Goal: Task Accomplishment & Management: Manage account settings

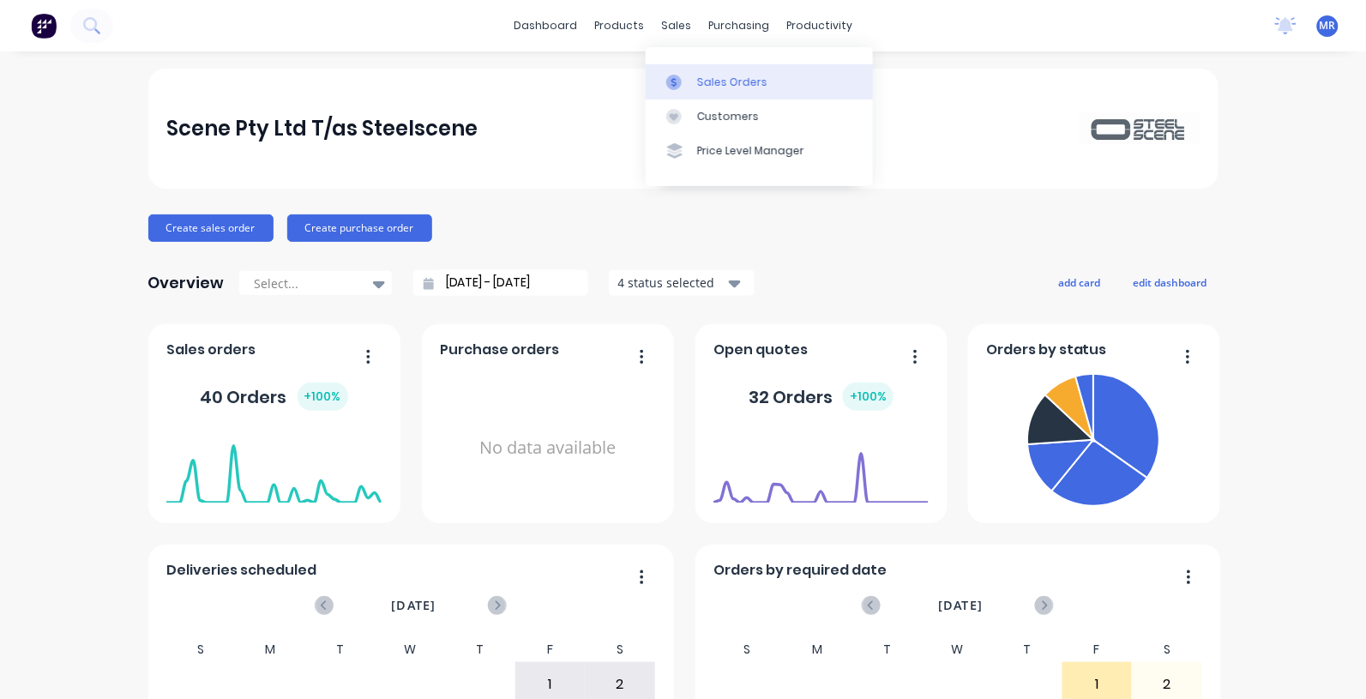
click at [713, 79] on div "Sales Orders" at bounding box center [732, 82] width 70 height 15
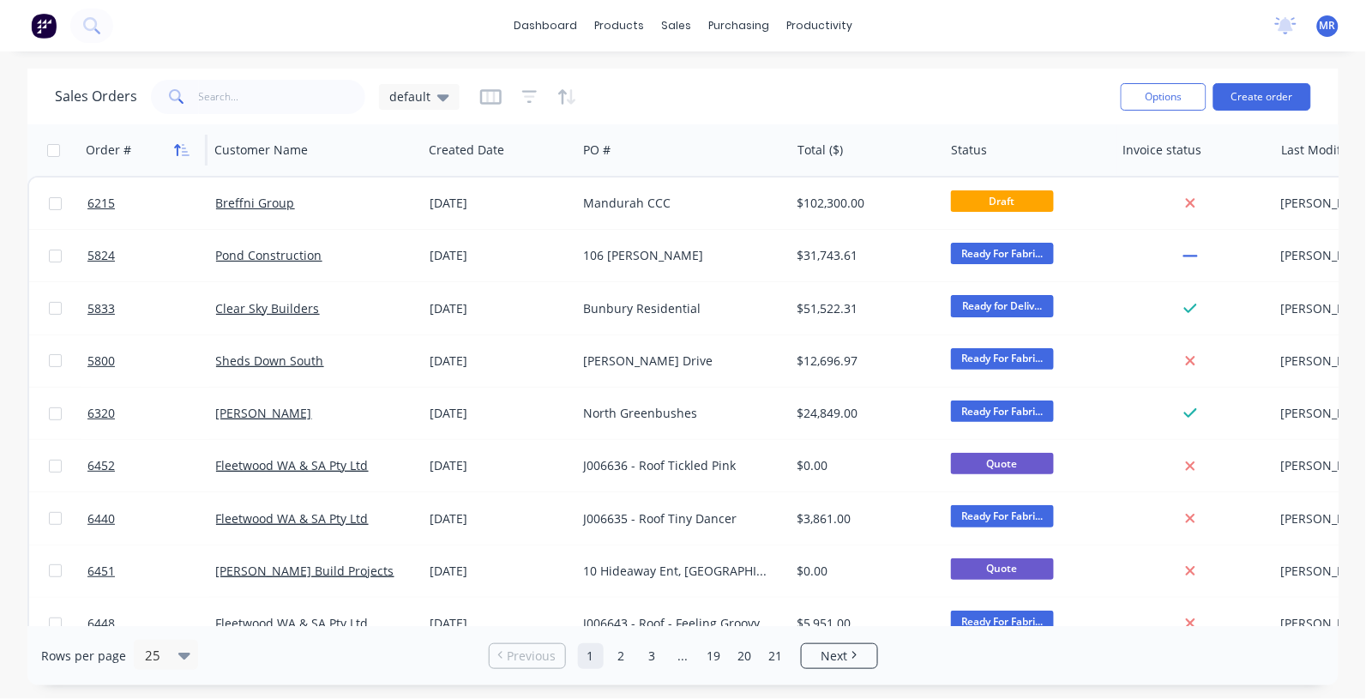
click at [177, 150] on icon "button" at bounding box center [178, 150] width 6 height 12
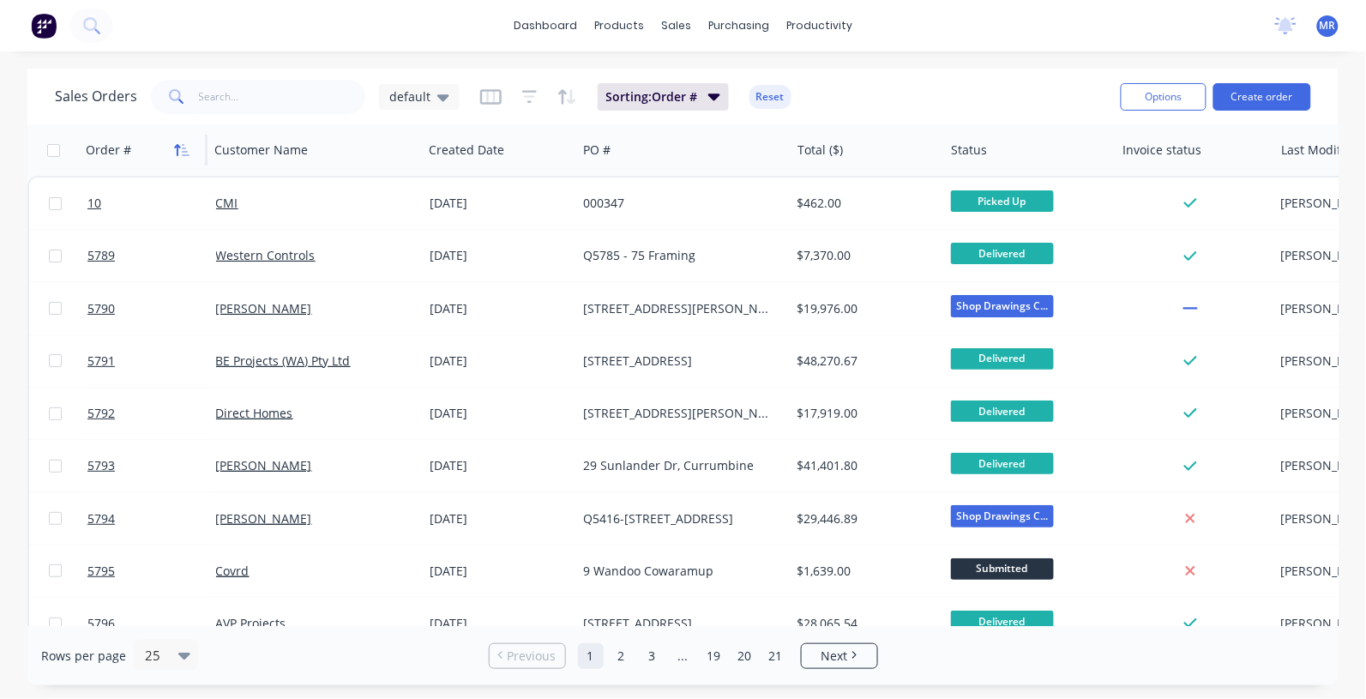
click at [178, 151] on icon "button" at bounding box center [181, 150] width 15 height 14
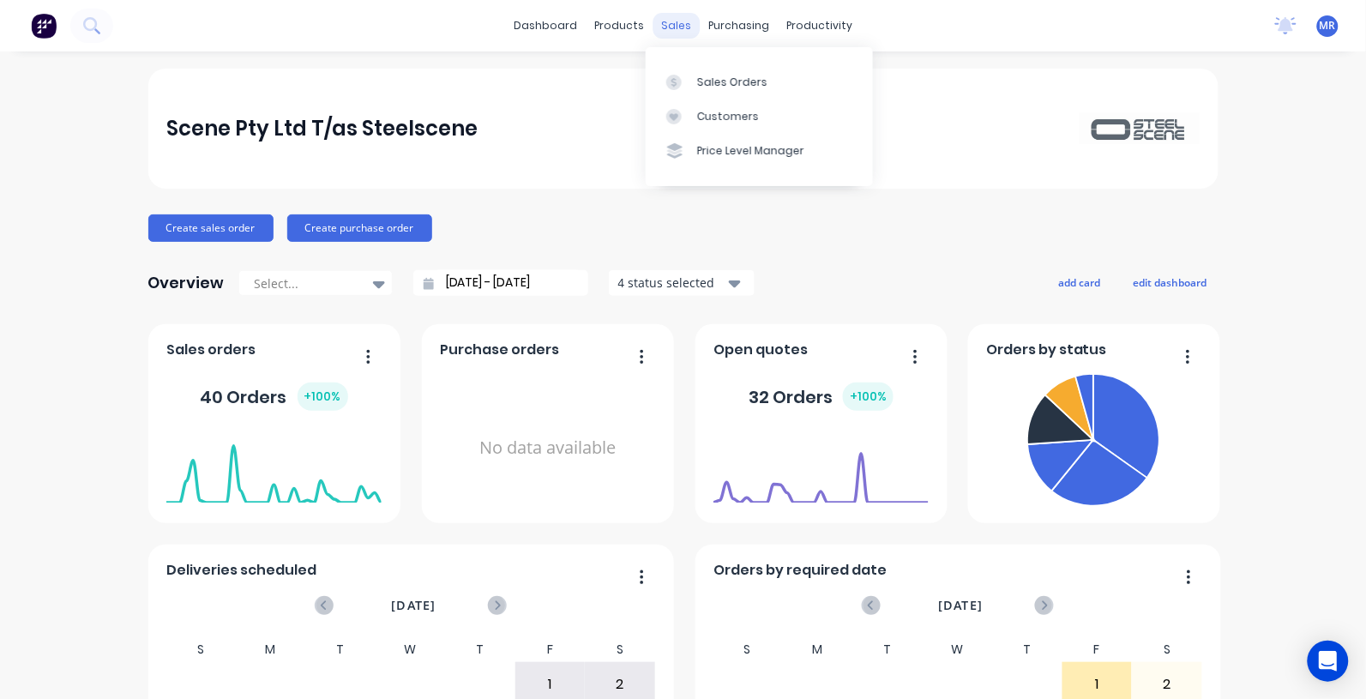
click at [676, 24] on div "sales" at bounding box center [676, 26] width 47 height 26
click at [712, 80] on div "Sales Orders" at bounding box center [732, 82] width 70 height 15
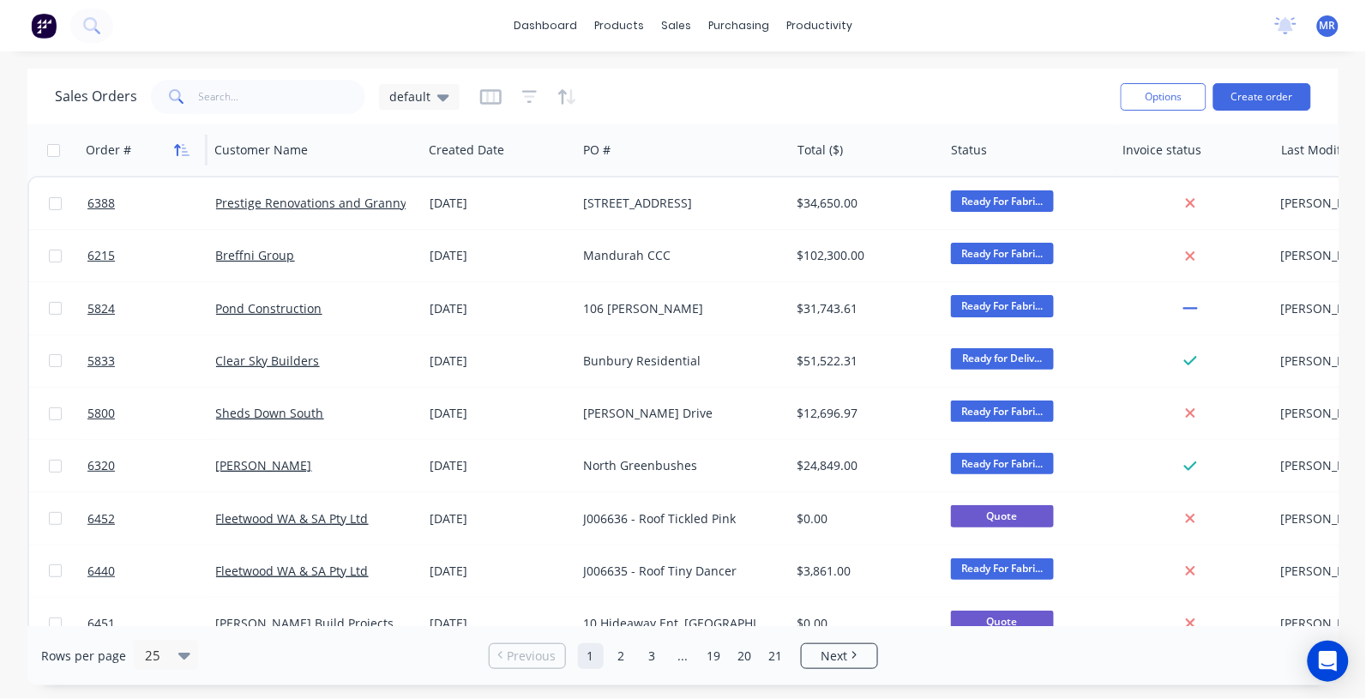
click at [184, 154] on icon "button" at bounding box center [186, 150] width 8 height 12
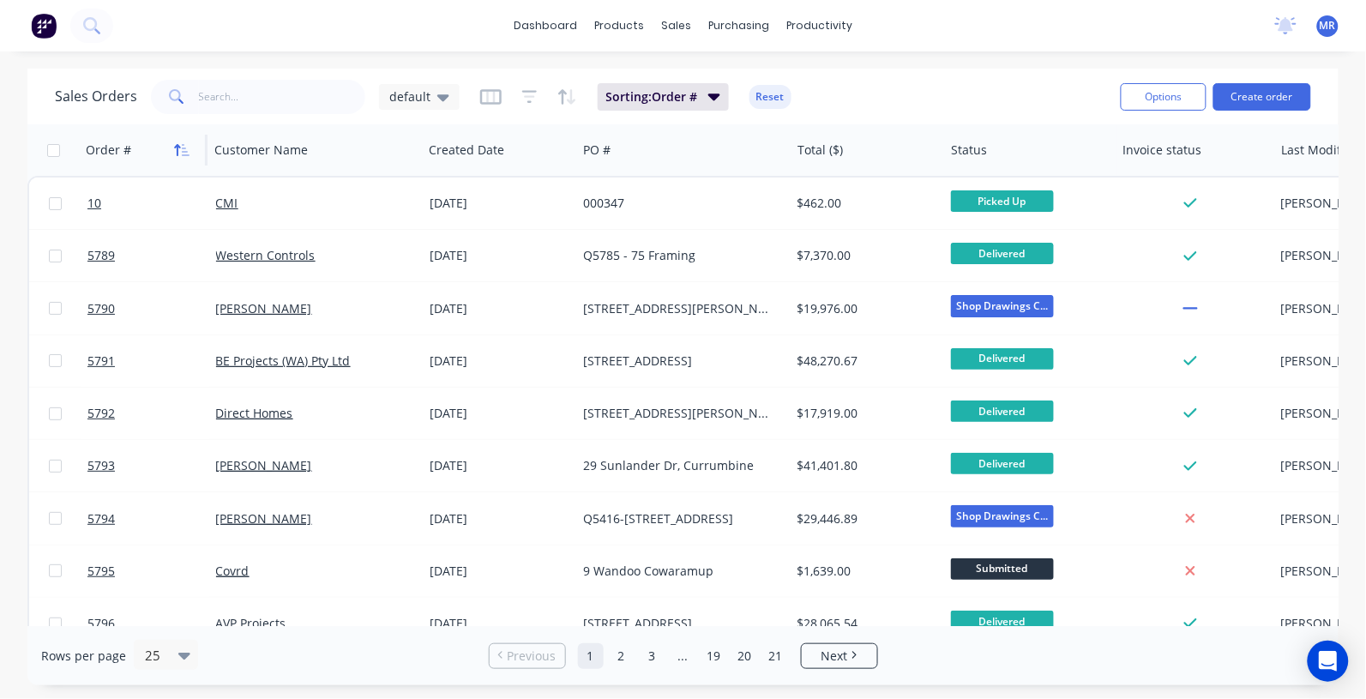
click at [184, 151] on icon "button" at bounding box center [186, 150] width 8 height 12
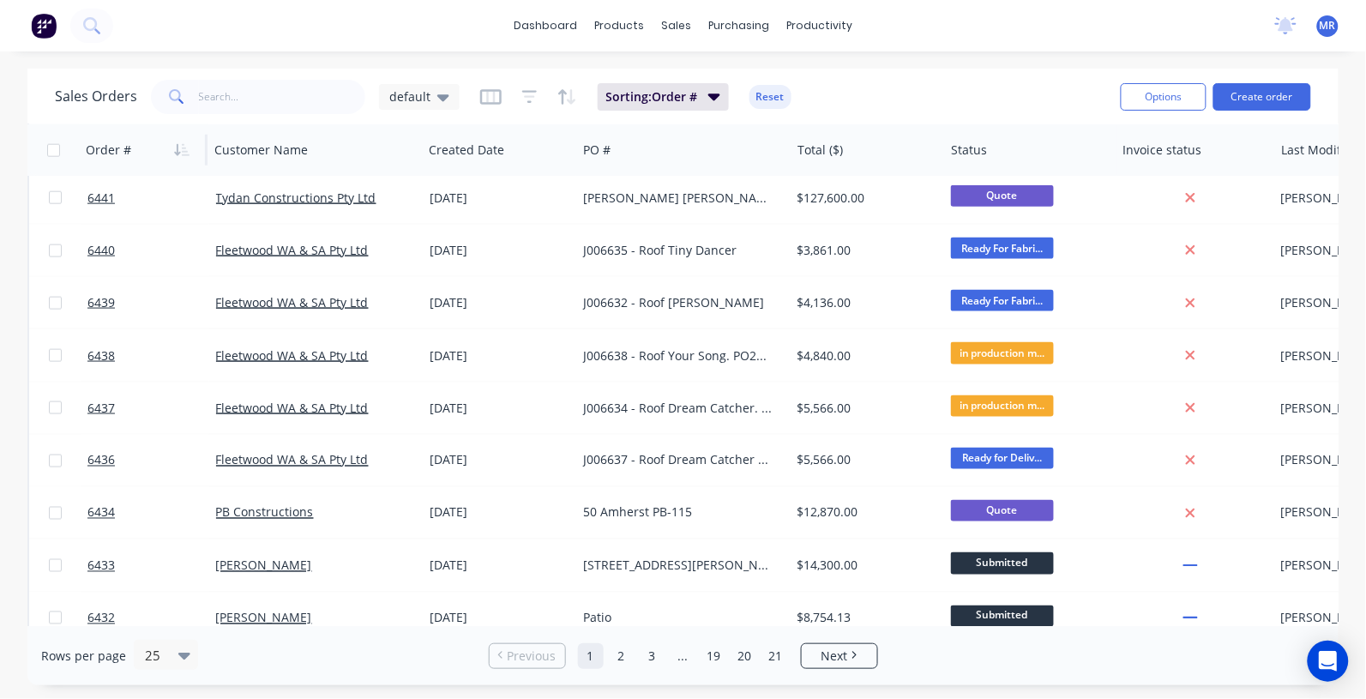
scroll to position [228, 0]
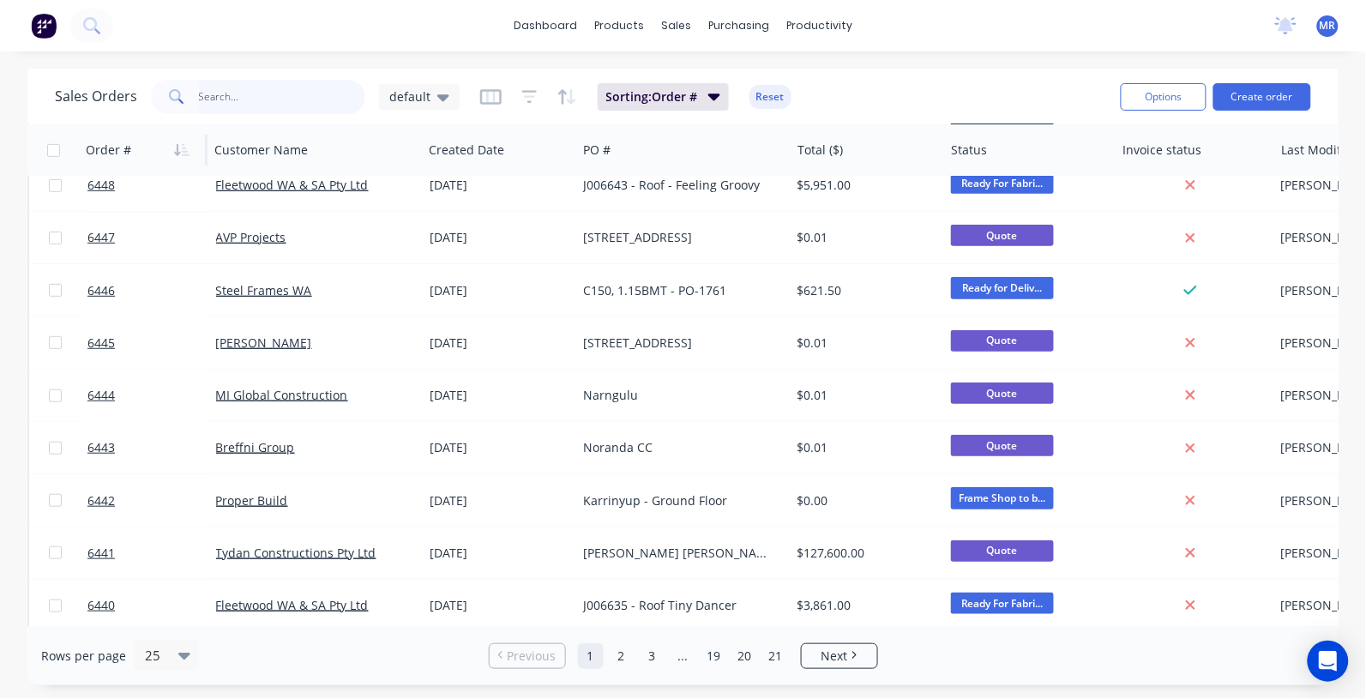
click at [254, 105] on input "text" at bounding box center [282, 97] width 167 height 34
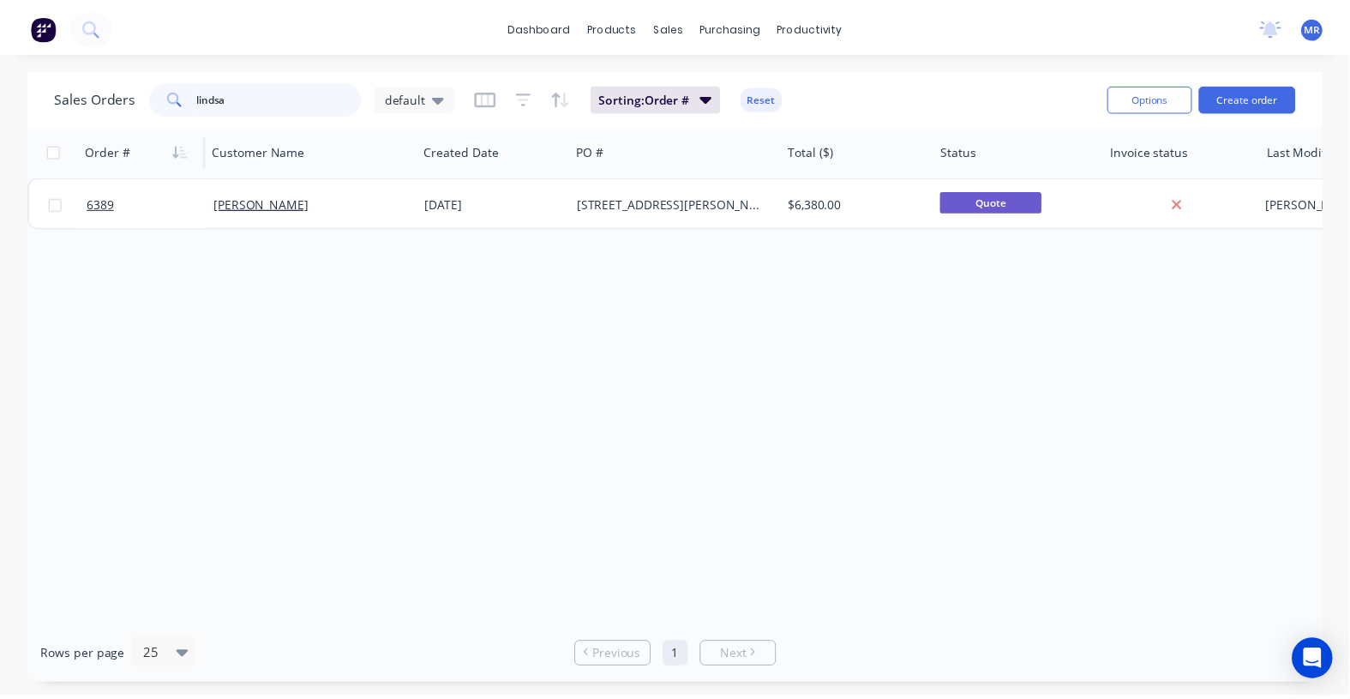
scroll to position [0, 0]
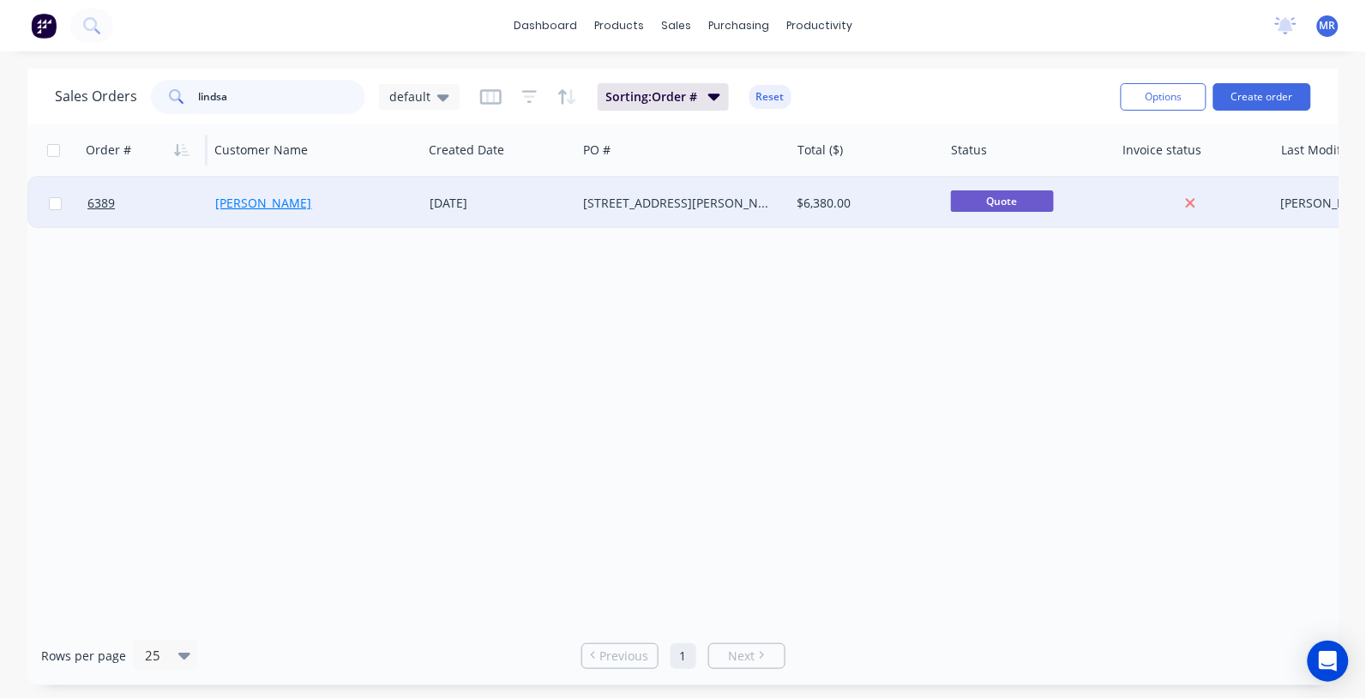
type input "lindsa"
click at [250, 198] on link "Lindsay Dobson" at bounding box center [264, 203] width 96 height 16
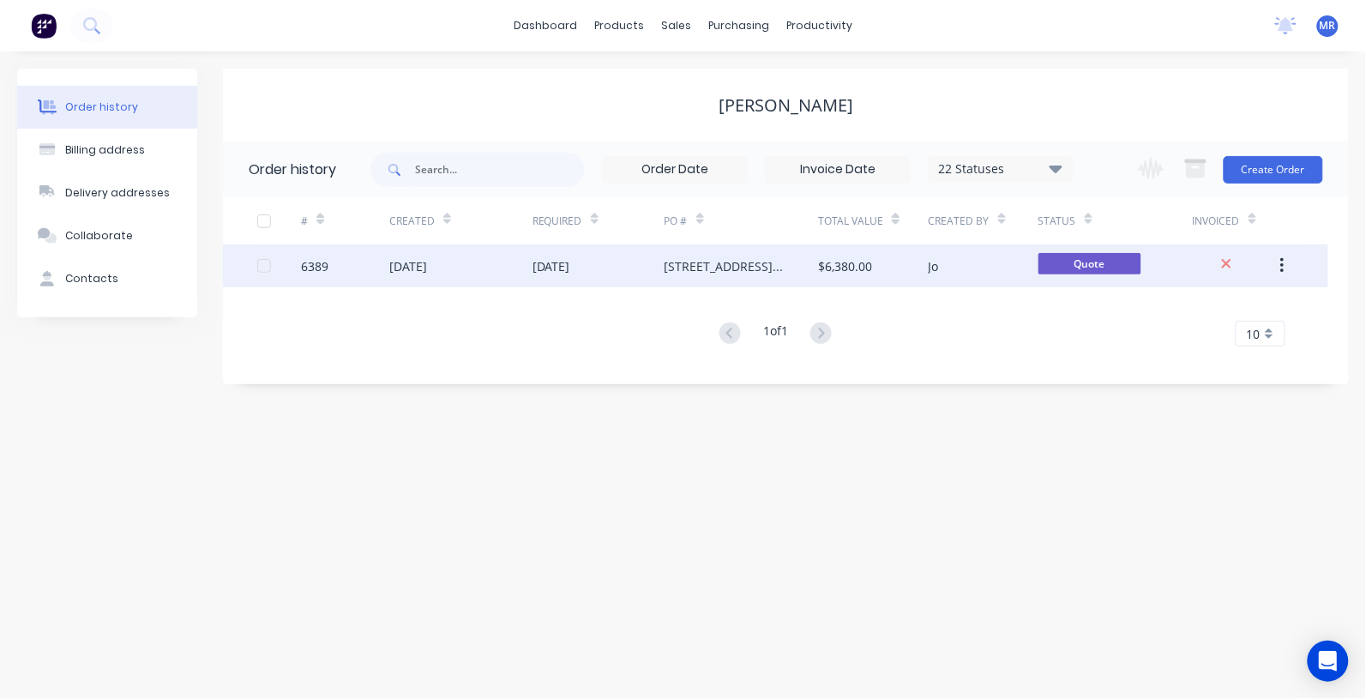
click at [677, 268] on div "295 Hill Rd, Parkerville" at bounding box center [725, 266] width 120 height 18
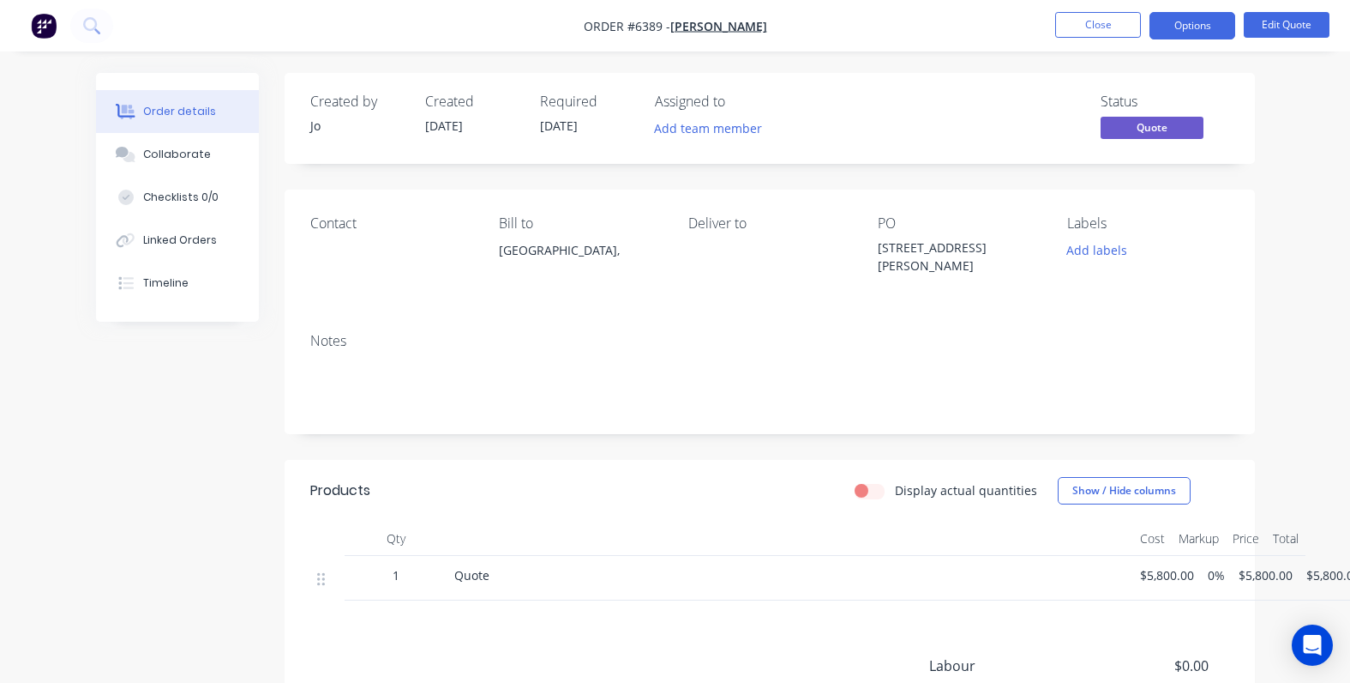
drag, startPoint x: 168, startPoint y: 154, endPoint x: 317, endPoint y: 181, distance: 151.5
click at [172, 155] on div "Collaborate" at bounding box center [177, 154] width 68 height 15
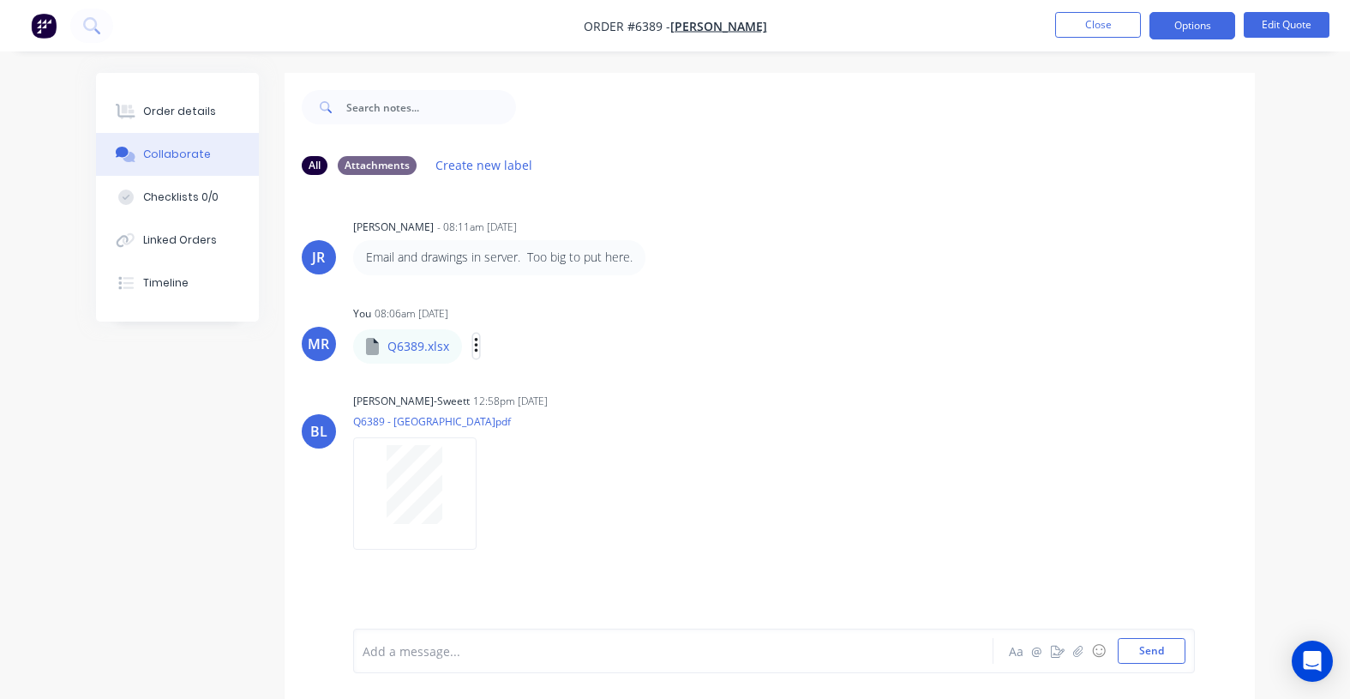
click at [478, 347] on icon "button" at bounding box center [476, 346] width 5 height 20
click at [540, 431] on button "Delete" at bounding box center [589, 430] width 193 height 39
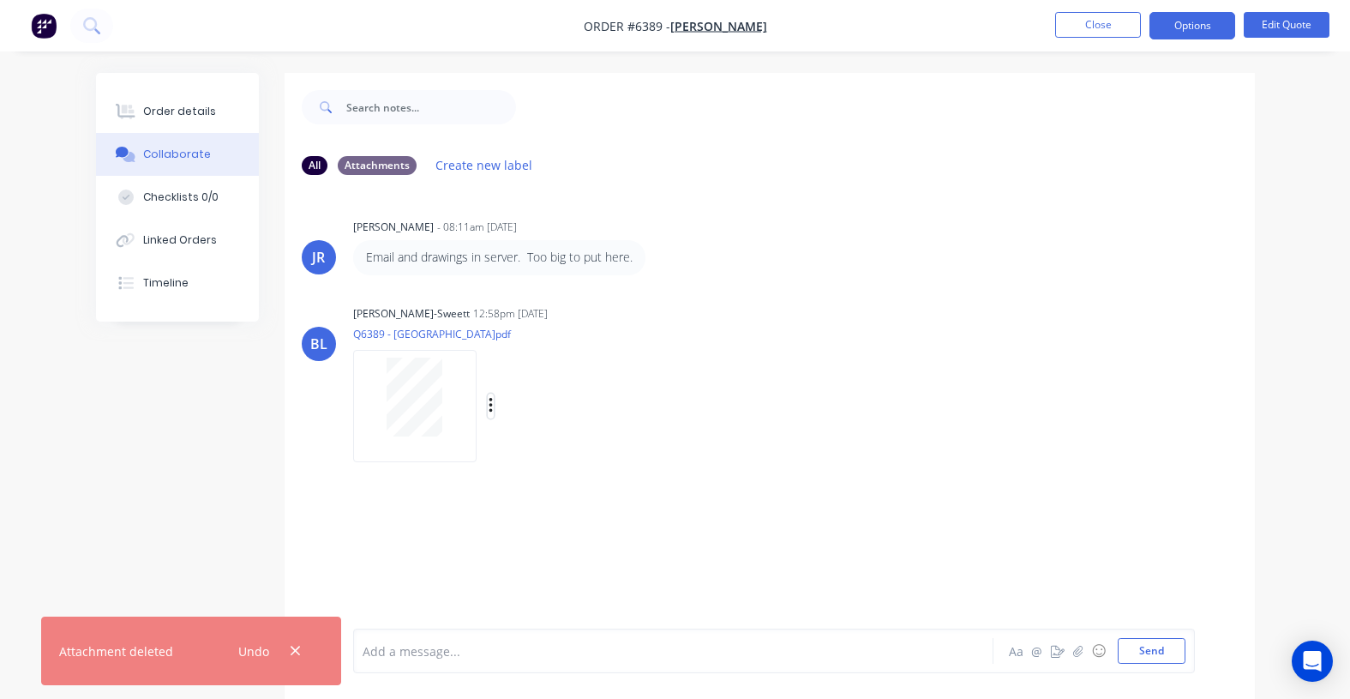
click at [488, 407] on button "button" at bounding box center [491, 406] width 7 height 25
click at [526, 448] on button "Download" at bounding box center [604, 451] width 193 height 39
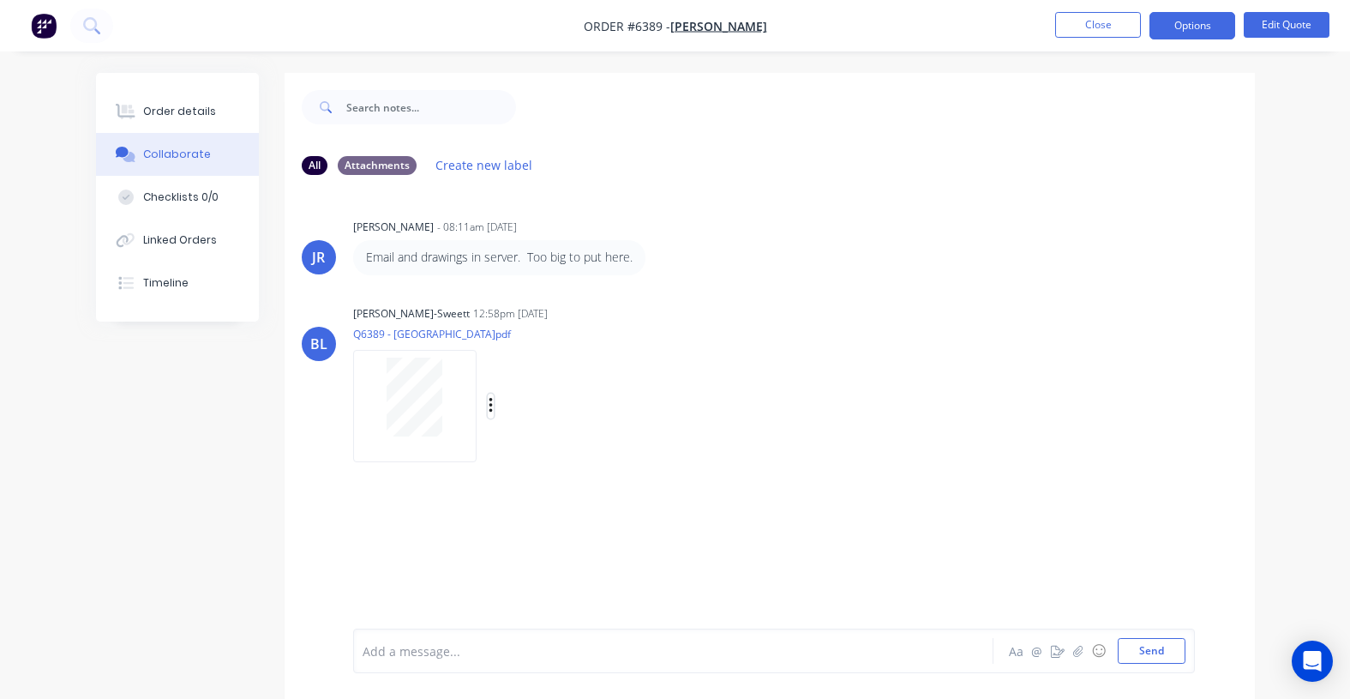
click at [491, 410] on icon "button" at bounding box center [490, 405] width 3 height 15
drag, startPoint x: 476, startPoint y: 390, endPoint x: 502, endPoint y: 352, distance: 46.4
click at [502, 352] on div "Labels Download" at bounding box center [510, 406] width 315 height 129
click at [1137, 650] on button "Send" at bounding box center [1152, 651] width 68 height 26
click at [436, 644] on div at bounding box center [672, 651] width 616 height 18
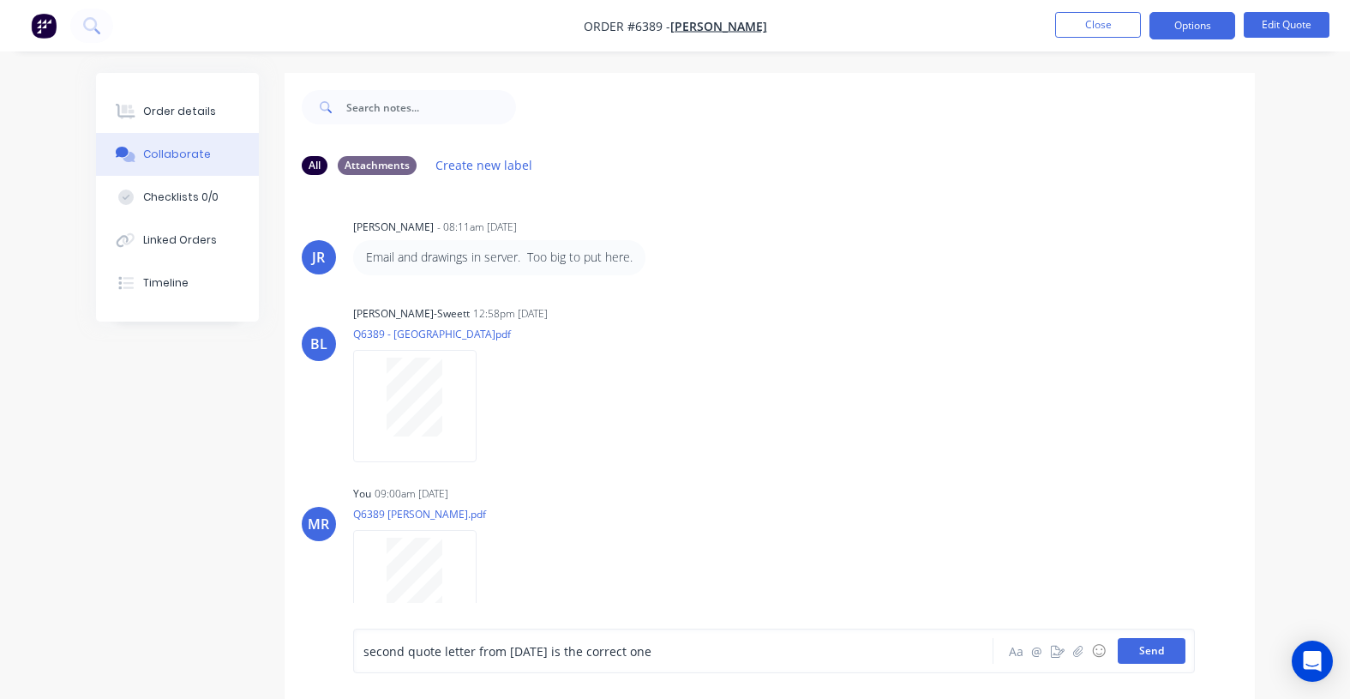
click at [1147, 650] on button "Send" at bounding box center [1152, 651] width 68 height 26
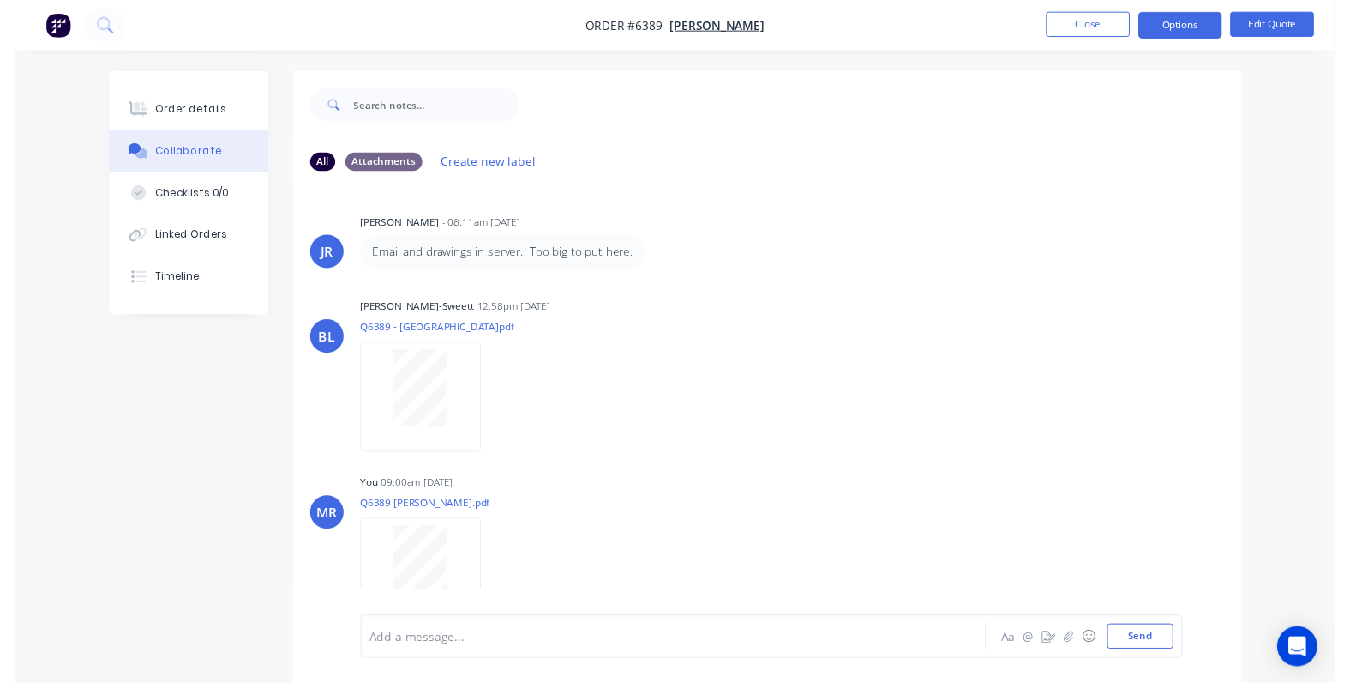
scroll to position [22, 0]
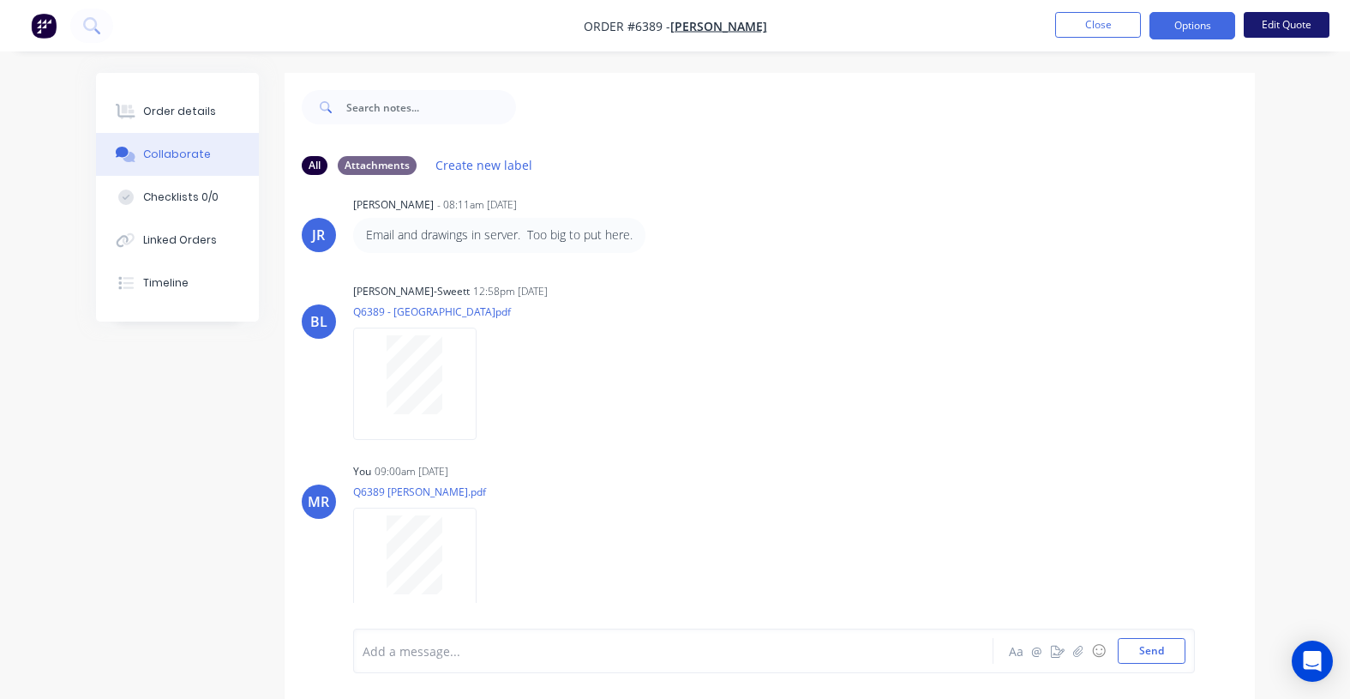
click at [1269, 21] on button "Edit Quote" at bounding box center [1287, 25] width 86 height 26
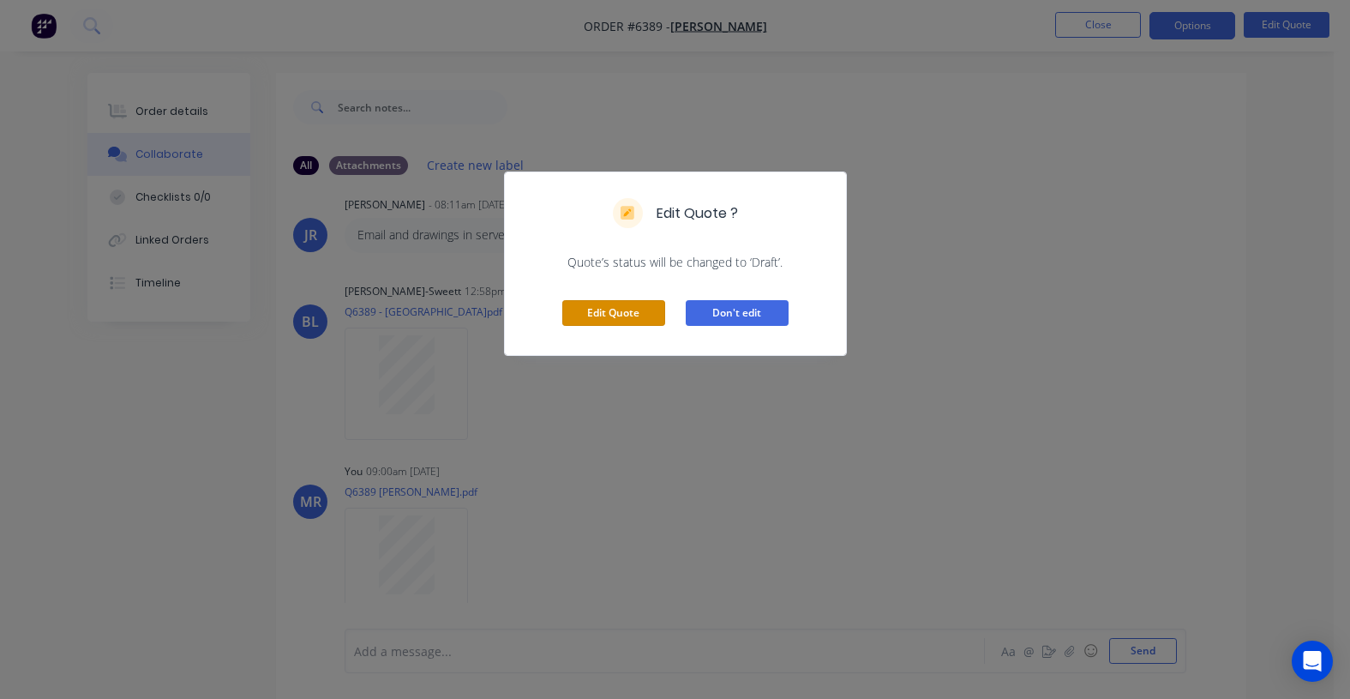
drag, startPoint x: 632, startPoint y: 310, endPoint x: 729, endPoint y: 310, distance: 96.9
click at [639, 311] on button "Edit Quote" at bounding box center [613, 313] width 103 height 26
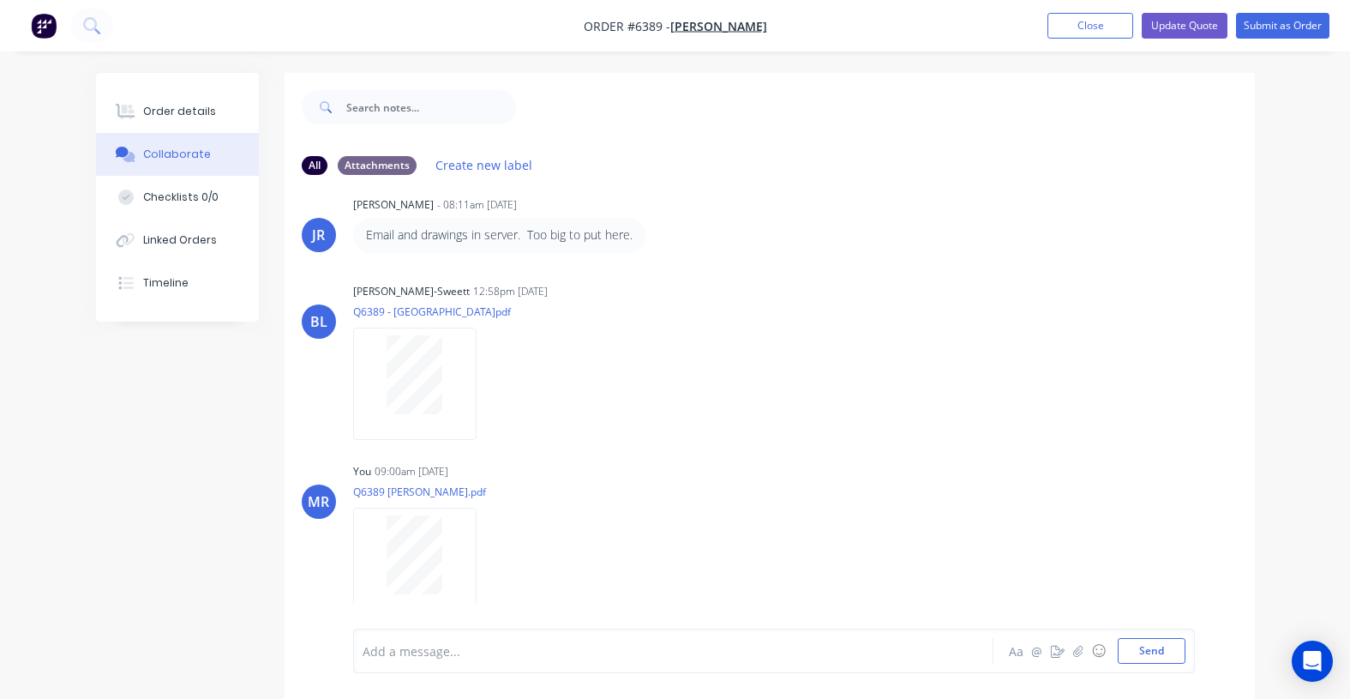
click at [1095, 32] on button "Close" at bounding box center [1091, 26] width 86 height 26
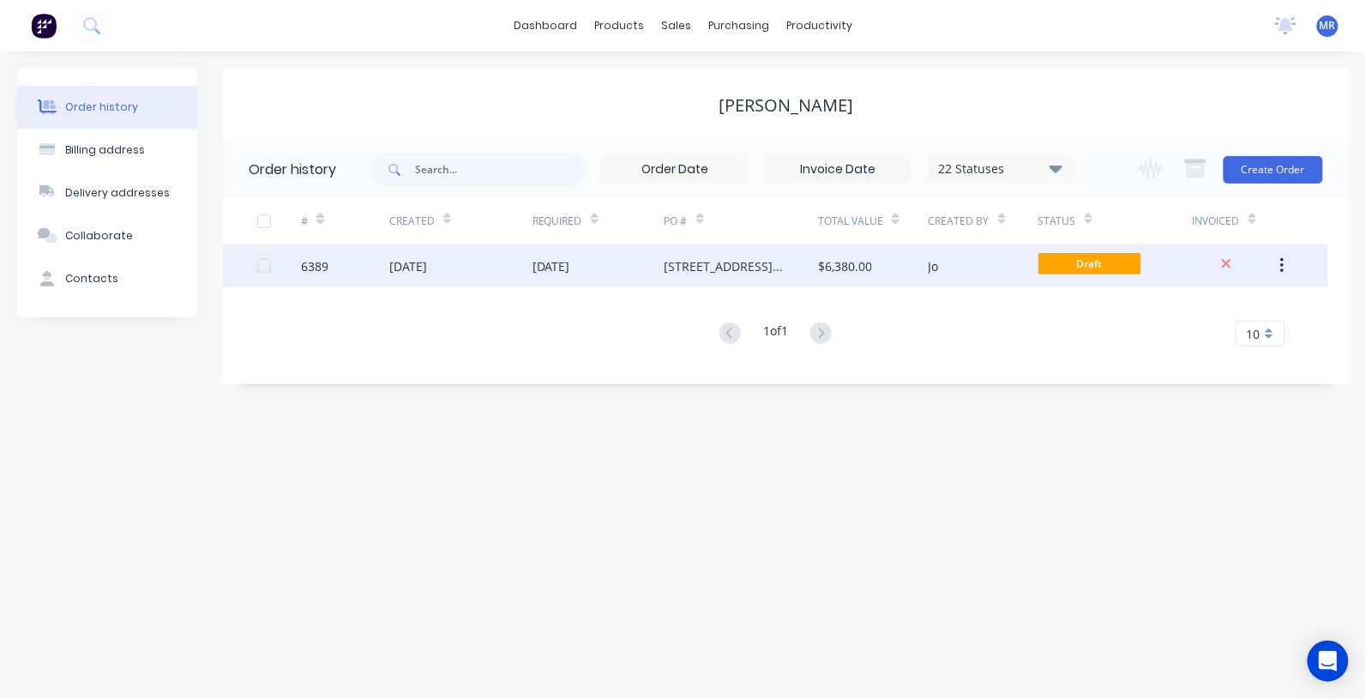
click at [605, 260] on div "14 Jul 2025" at bounding box center [598, 265] width 132 height 43
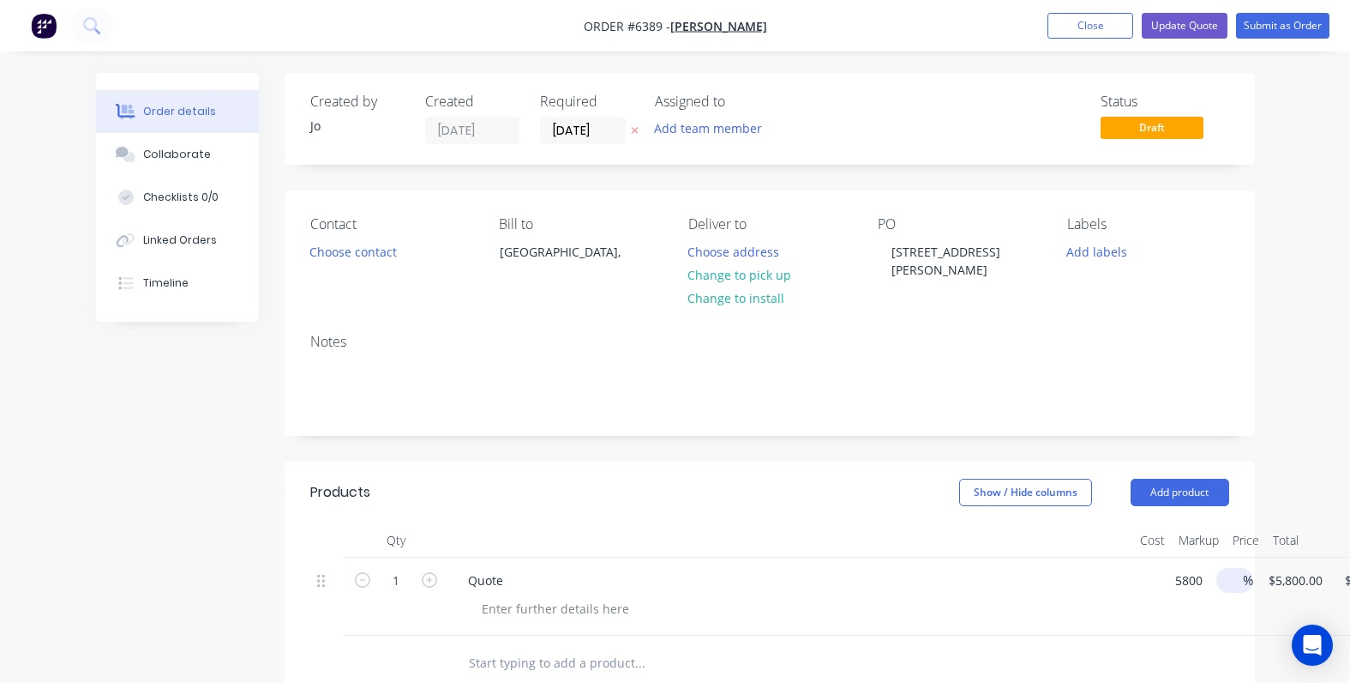
click at [1189, 577] on div "1 Quote 5800 $5,800.00 % $5,800.00 $5,800.00 $5,800.00 $5,800.00" at bounding box center [769, 596] width 919 height 78
type input "$5,800.00"
type input "5800"
click at [1286, 574] on input "5800" at bounding box center [1272, 580] width 63 height 25
type input "5800"
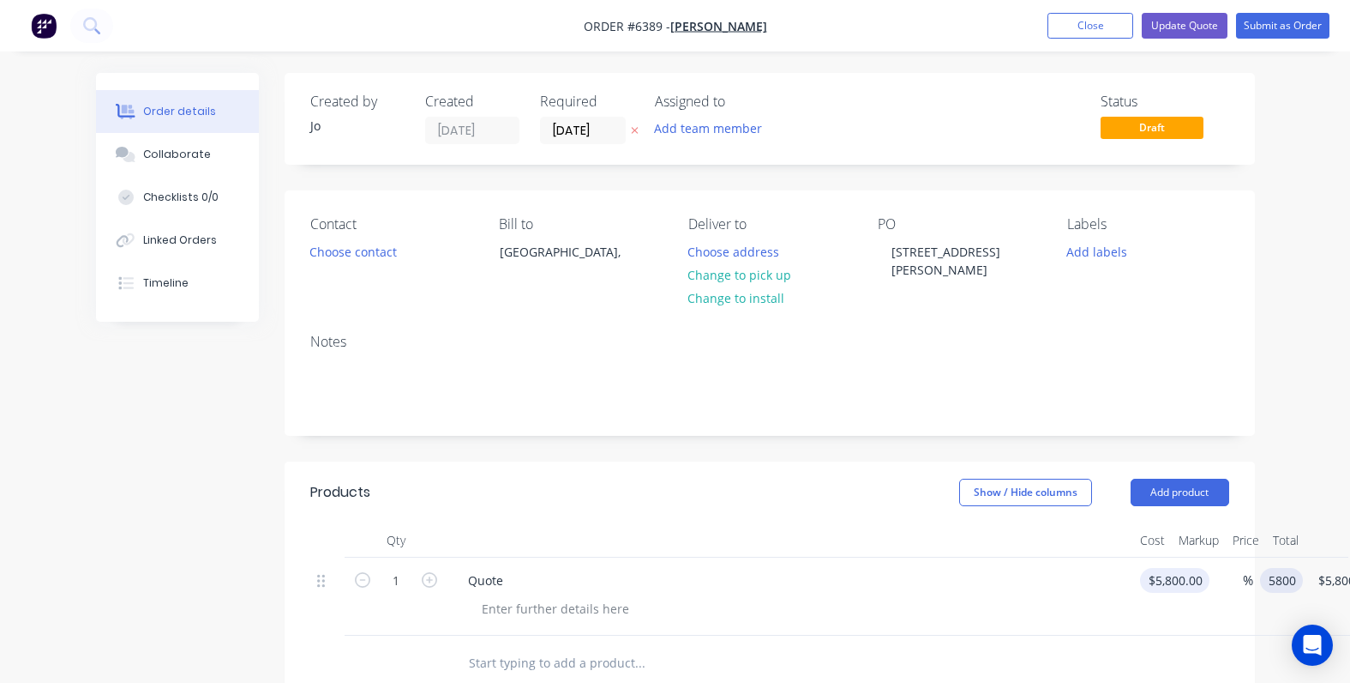
type input "$5,800.00"
click at [1182, 580] on div "1 Quote 5800 5800 % $5,800.00 $5,800.00 $5,800.00 $5,800.00" at bounding box center [769, 596] width 919 height 78
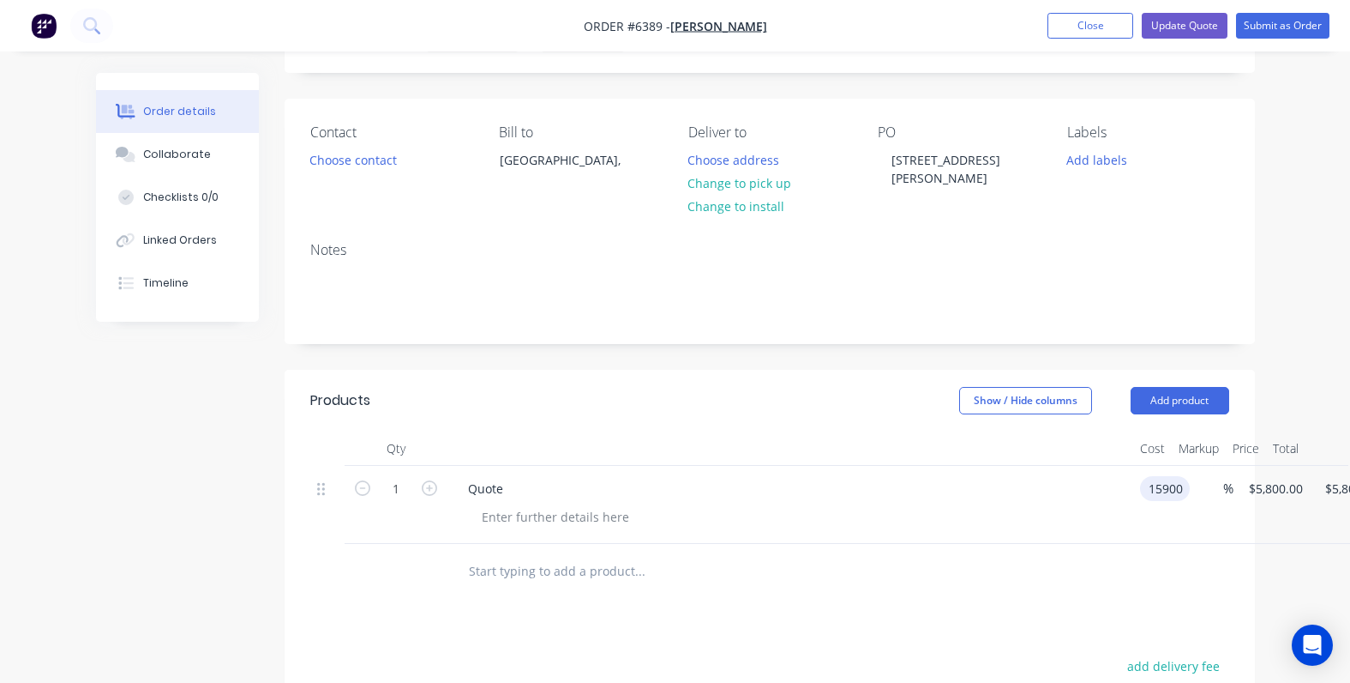
scroll to position [214, 0]
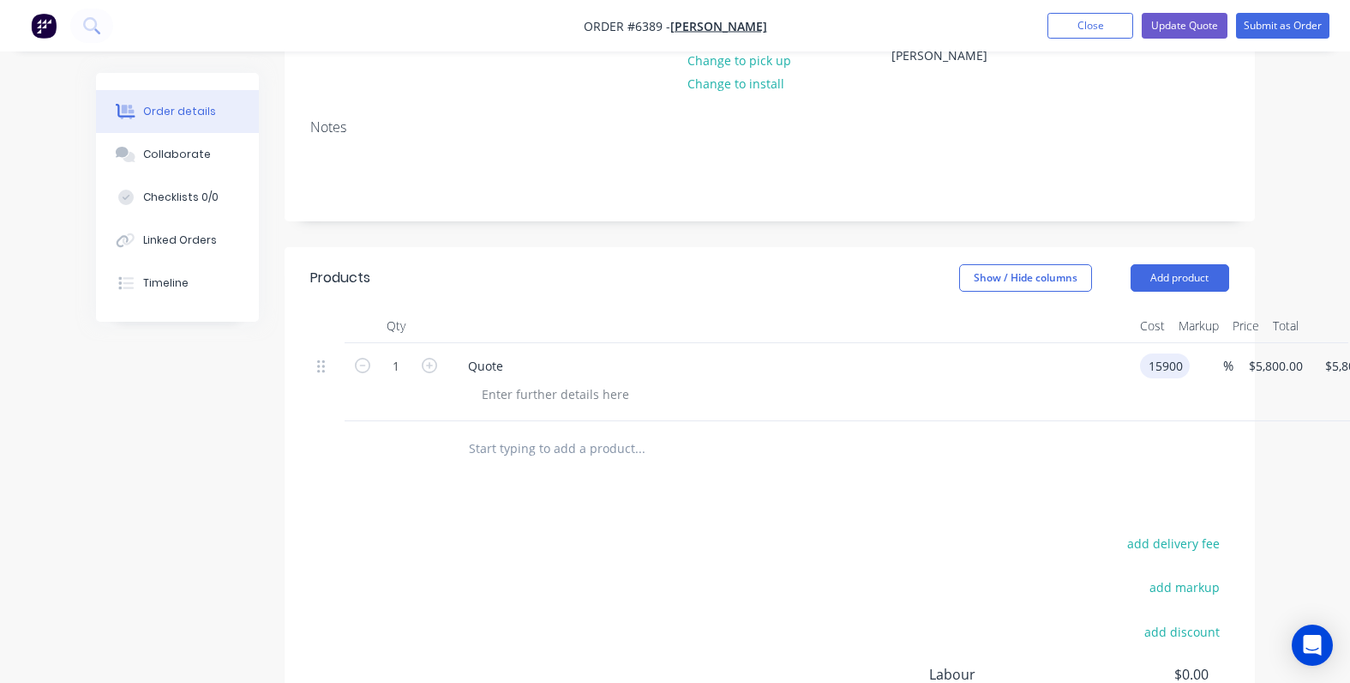
type input "$15,900.00"
click at [923, 448] on div at bounding box center [711, 448] width 514 height 34
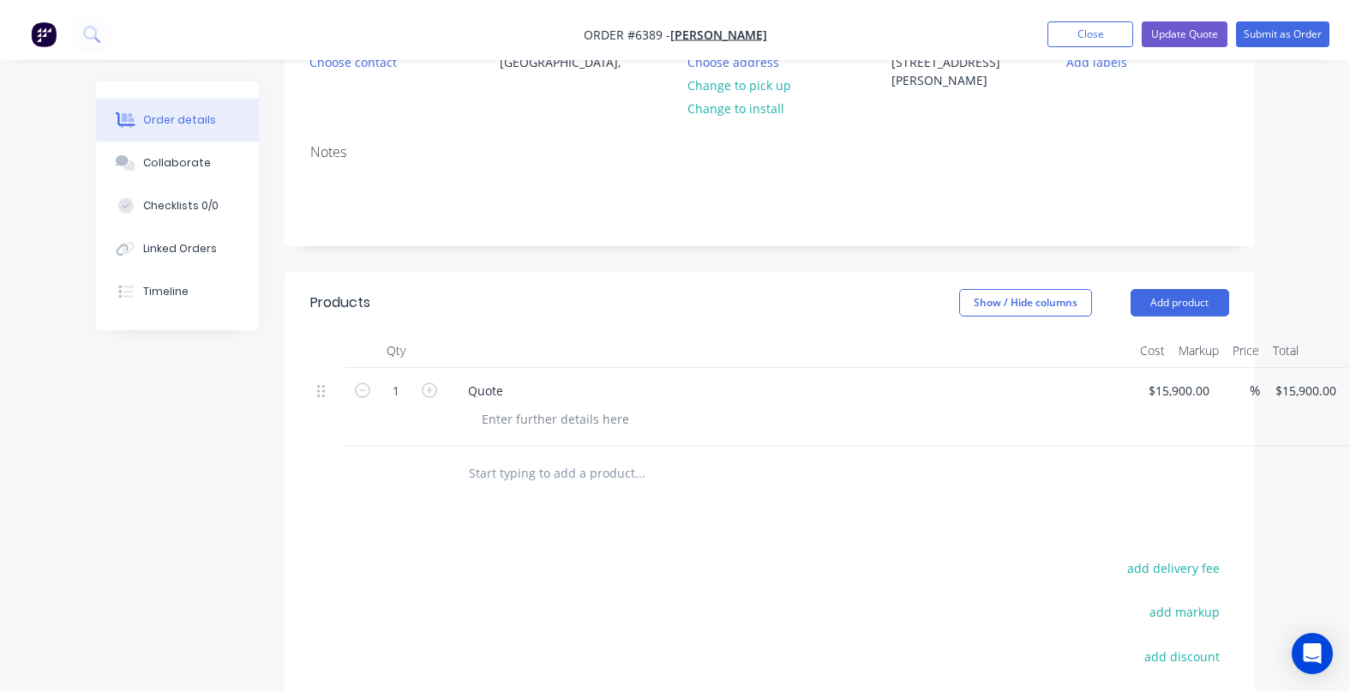
scroll to position [0, 0]
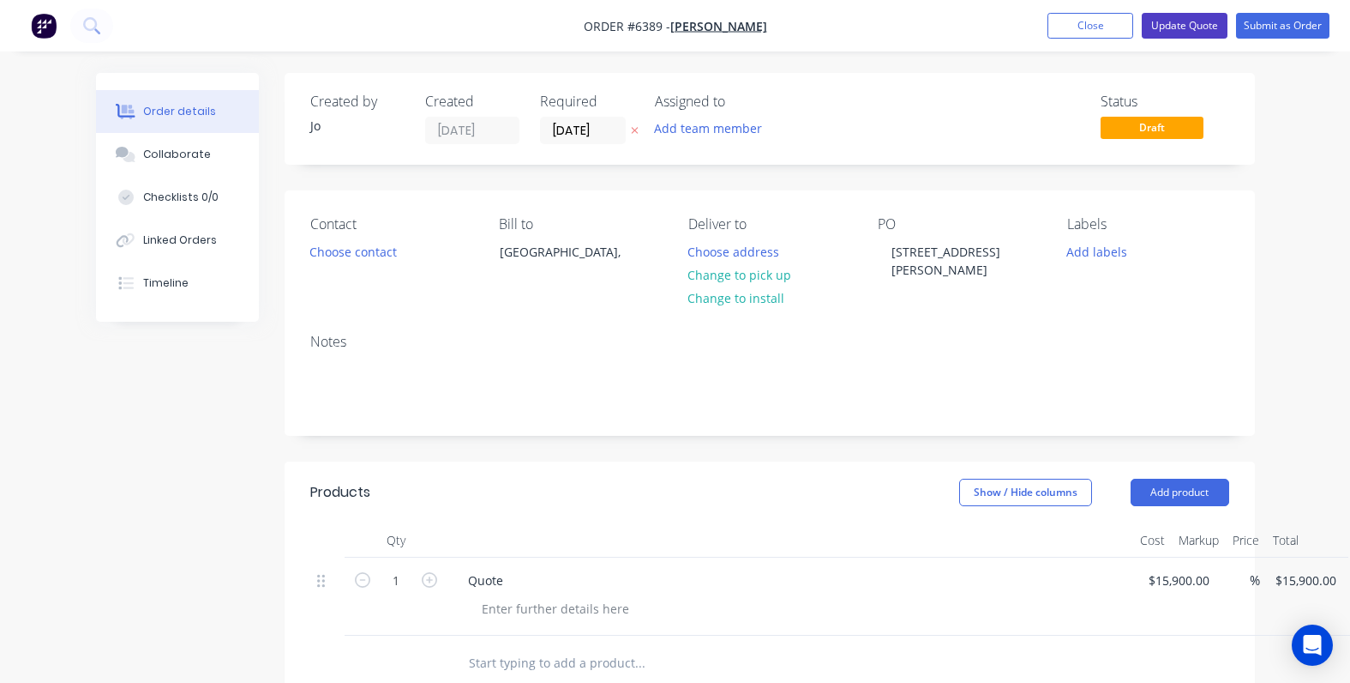
click at [1188, 26] on button "Update Quote" at bounding box center [1185, 26] width 86 height 26
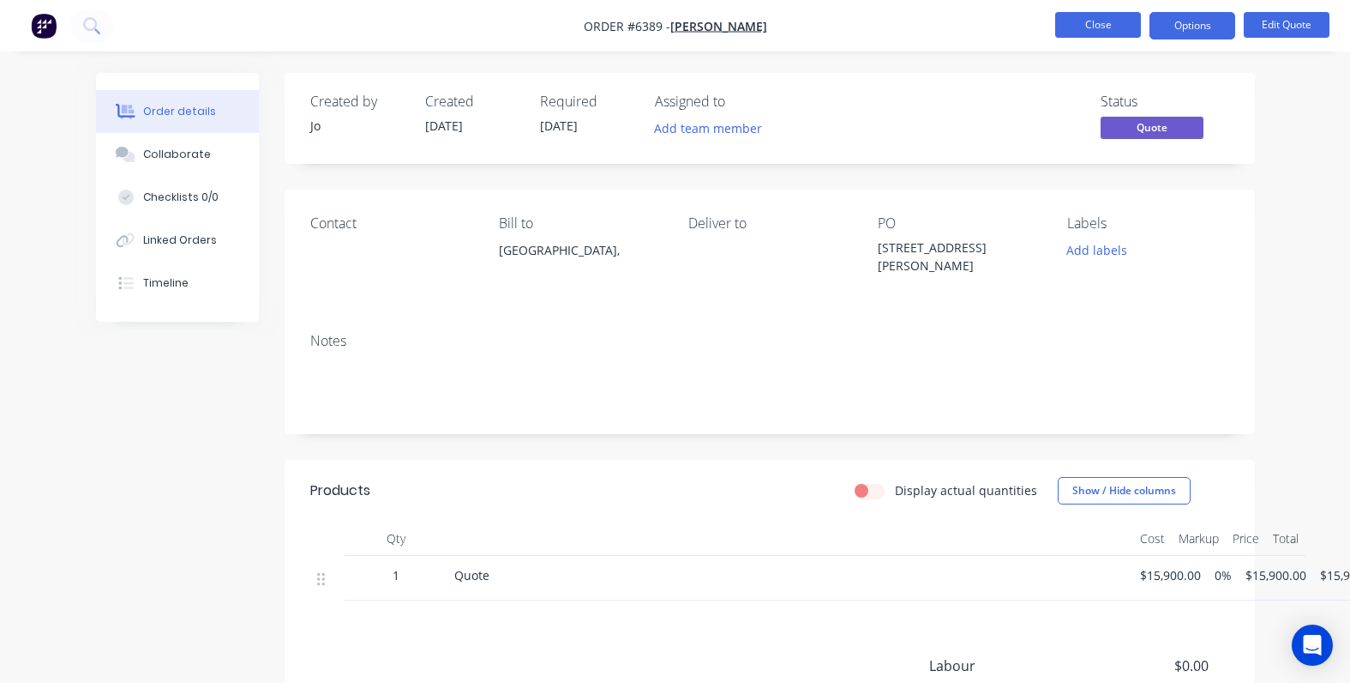
click at [1113, 27] on button "Close" at bounding box center [1099, 25] width 86 height 26
click at [1263, 15] on button "Edit Quote" at bounding box center [1287, 25] width 86 height 26
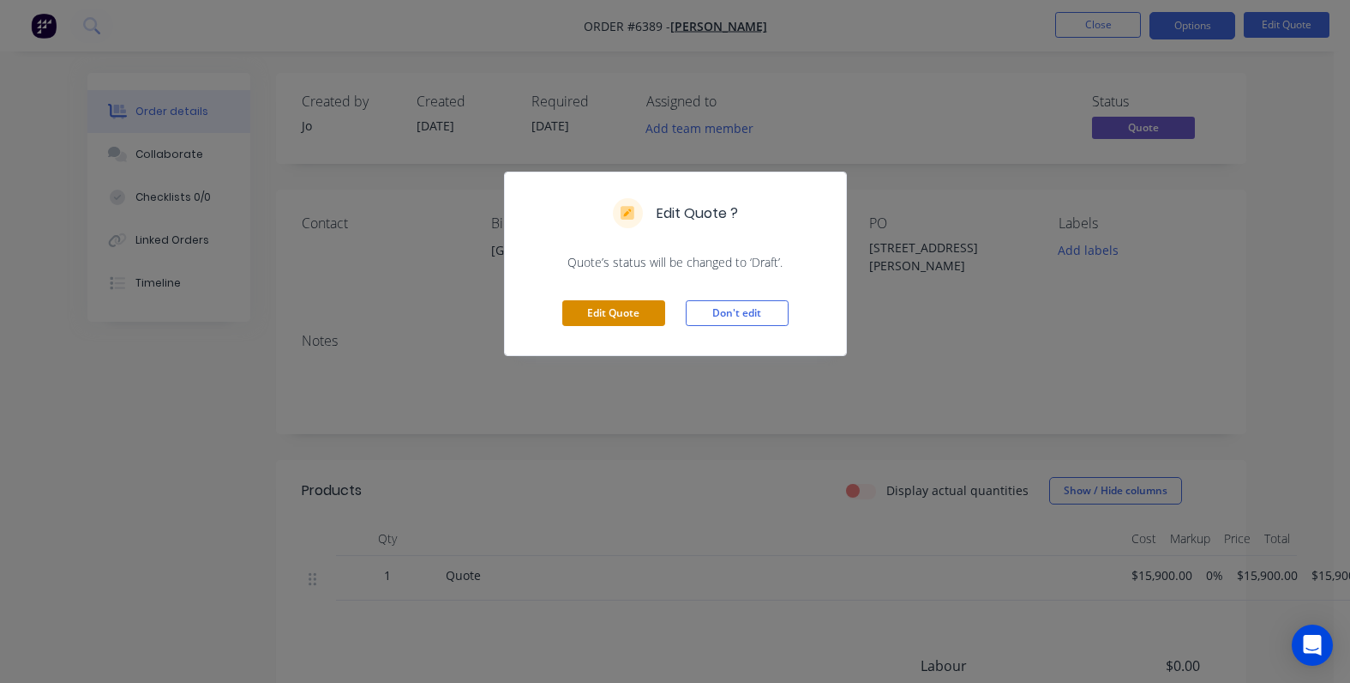
click at [648, 314] on button "Edit Quote" at bounding box center [613, 313] width 103 height 26
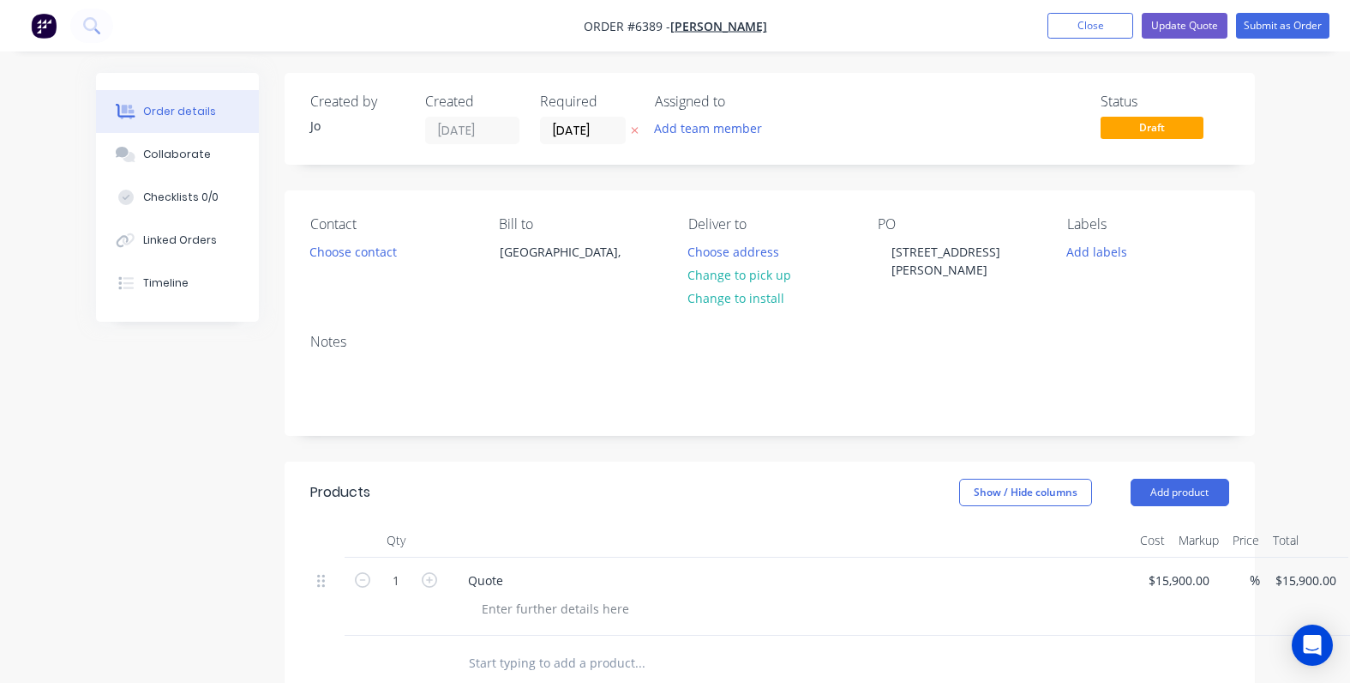
click at [1166, 130] on span "Draft" at bounding box center [1152, 127] width 103 height 21
click at [1158, 126] on span "Draft" at bounding box center [1152, 127] width 103 height 21
click at [1272, 30] on button "Submit as Order" at bounding box center [1282, 26] width 93 height 26
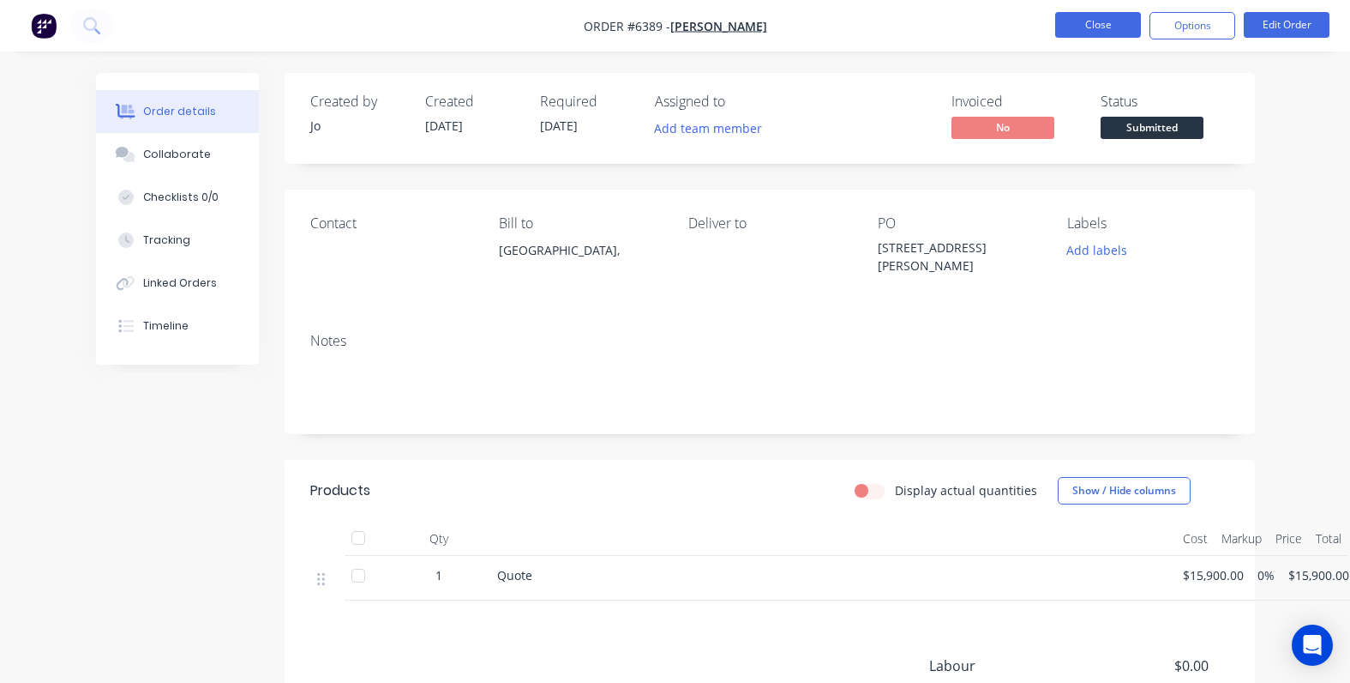
click at [1098, 30] on button "Close" at bounding box center [1099, 25] width 86 height 26
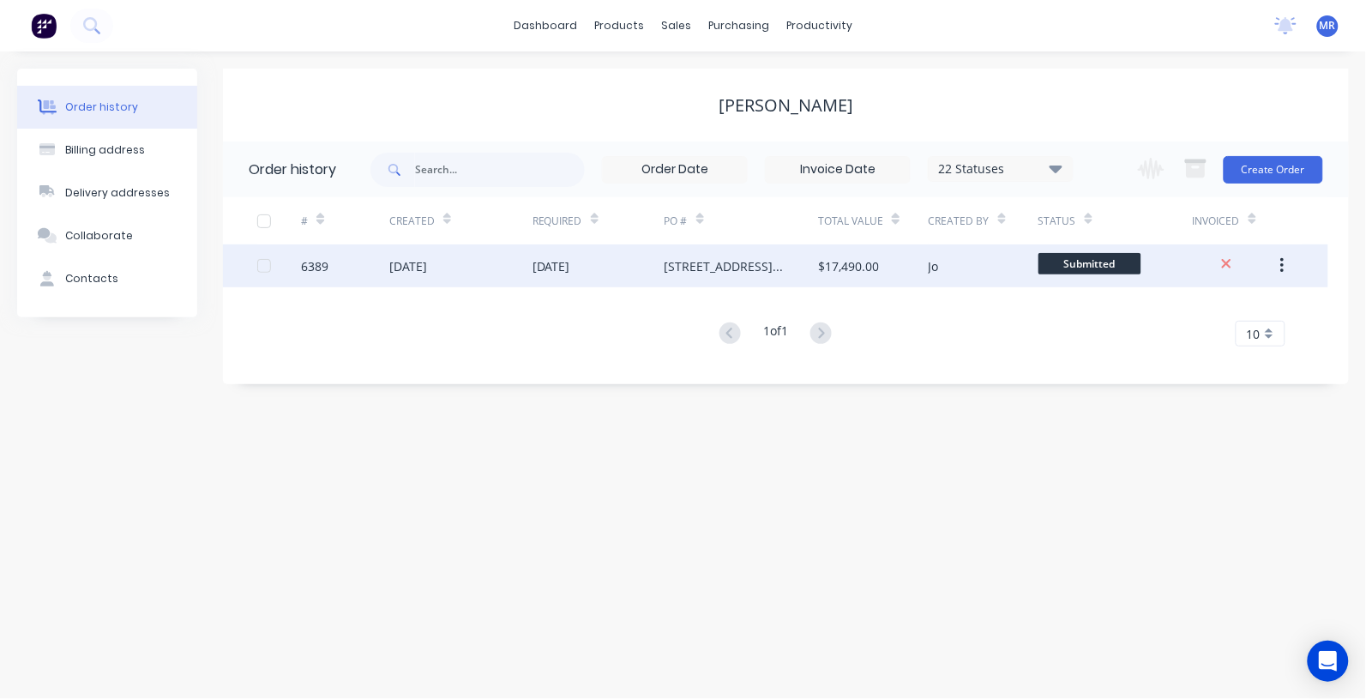
click at [470, 263] on div "[DATE]" at bounding box center [460, 265] width 143 height 43
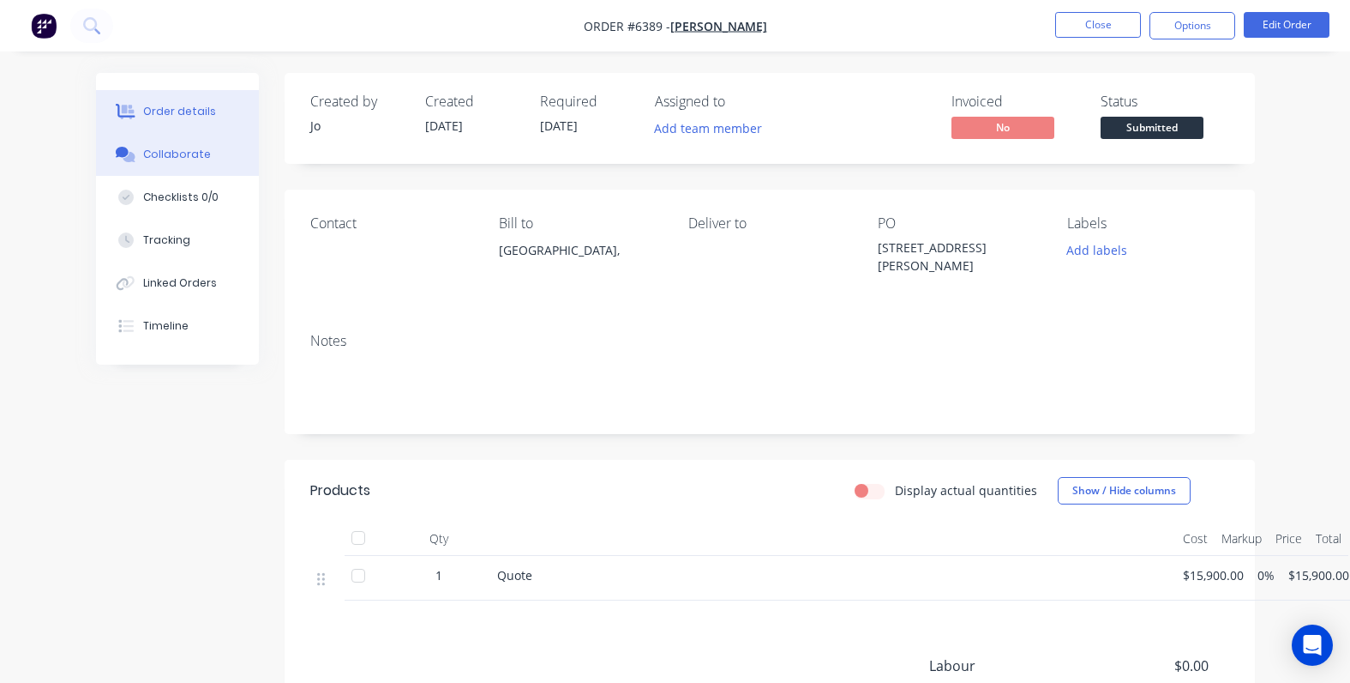
click at [177, 160] on div "Collaborate" at bounding box center [177, 154] width 68 height 15
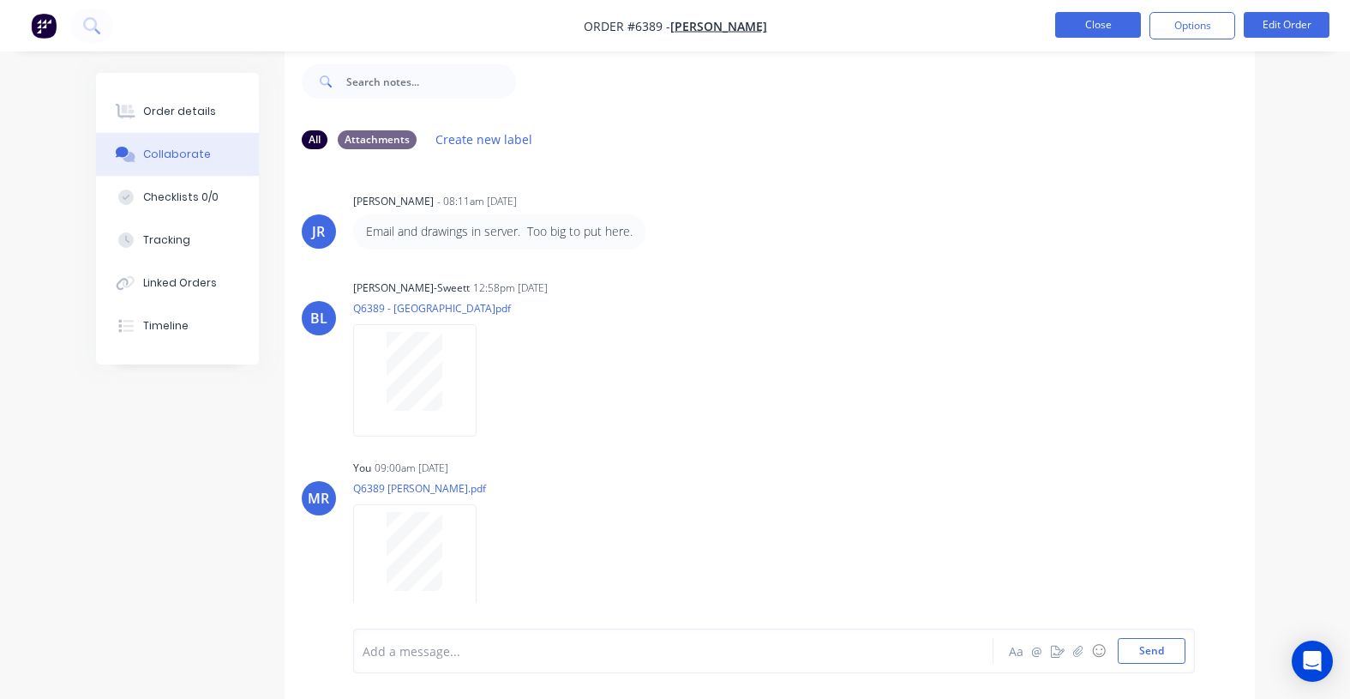
click at [1103, 32] on button "Close" at bounding box center [1099, 25] width 86 height 26
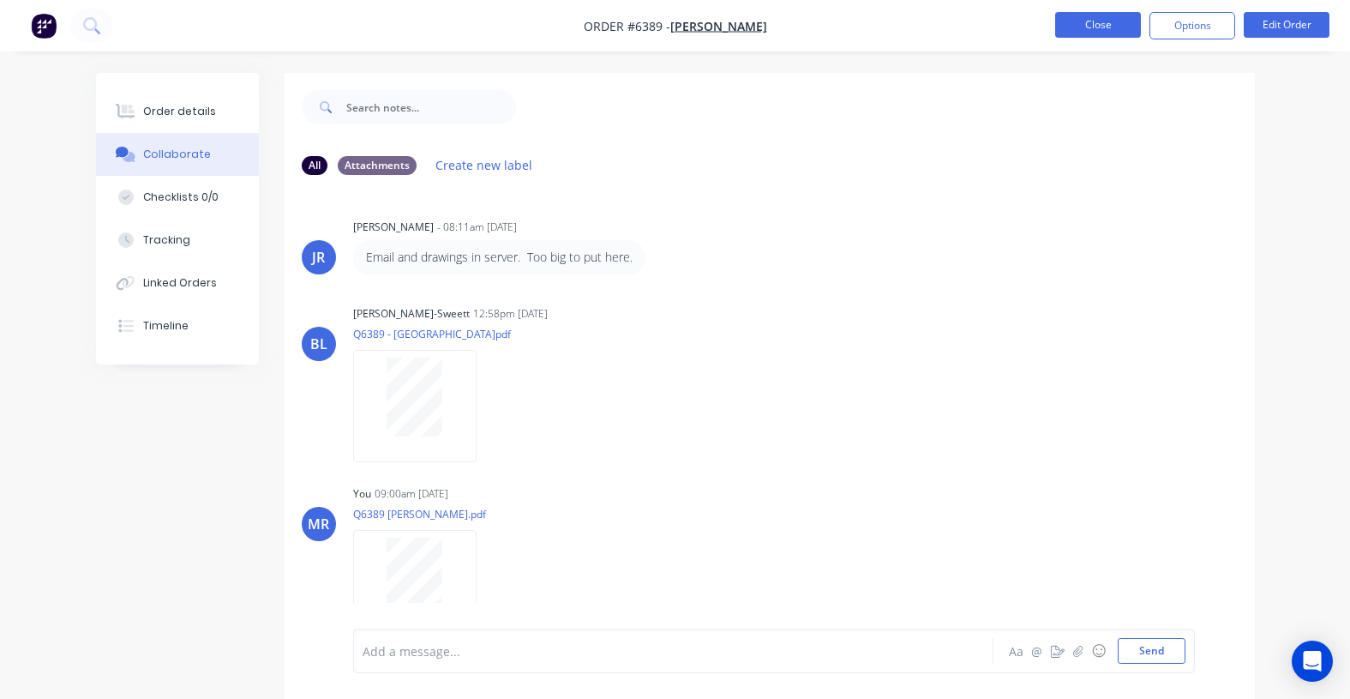
click at [1102, 26] on button "Close" at bounding box center [1099, 25] width 86 height 26
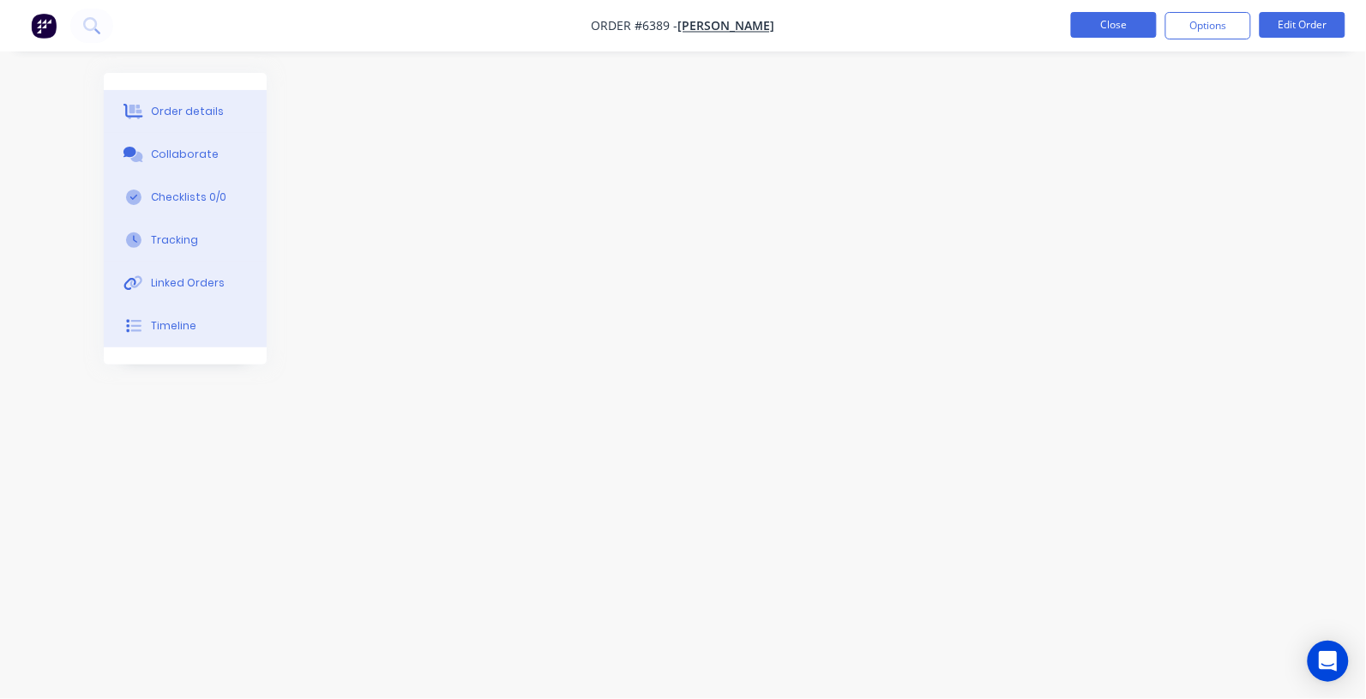
click at [1120, 30] on button "Close" at bounding box center [1114, 25] width 86 height 26
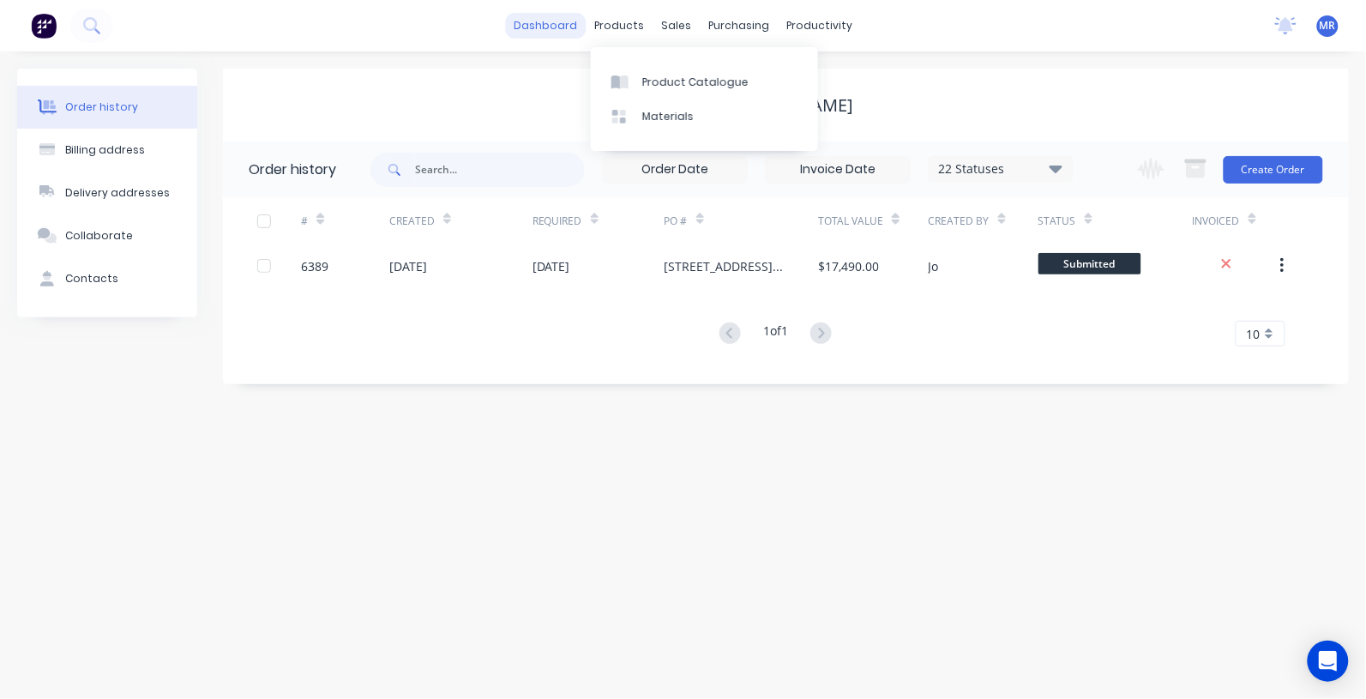
click at [577, 27] on link "dashboard" at bounding box center [545, 26] width 81 height 26
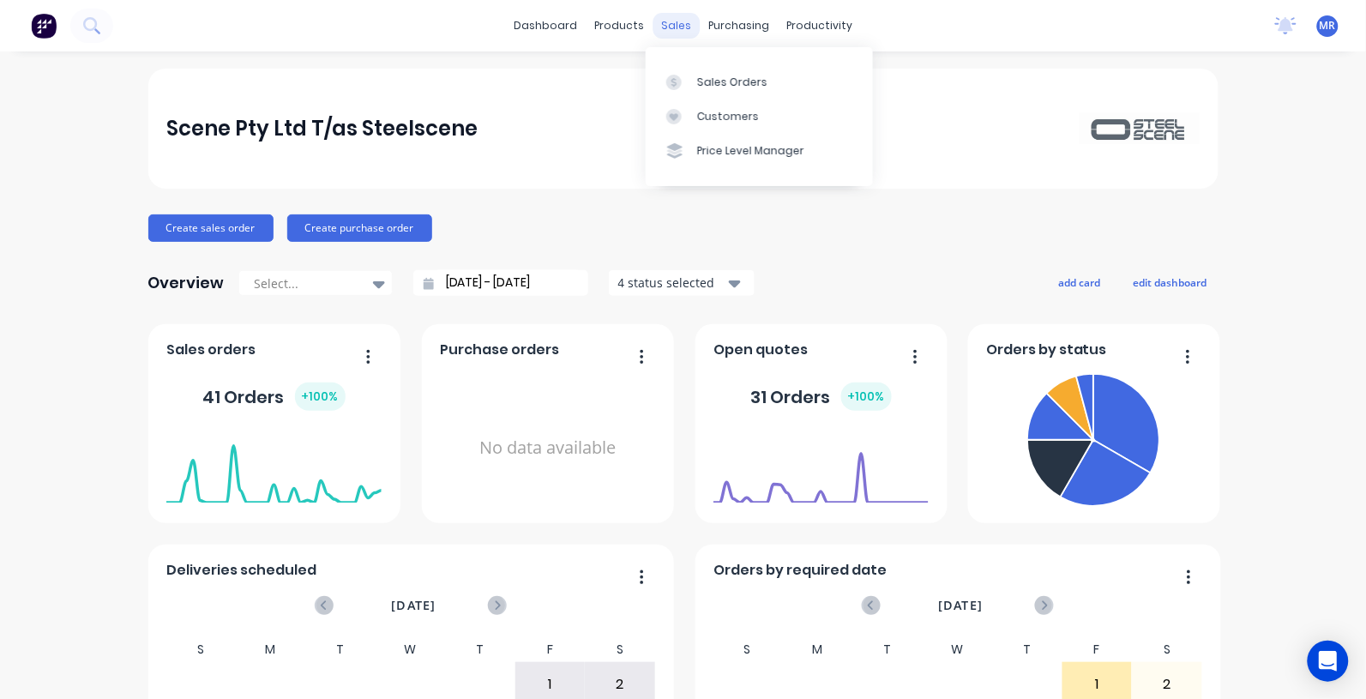
click at [675, 22] on div "sales" at bounding box center [676, 26] width 47 height 26
click at [705, 88] on div "Sales Orders" at bounding box center [732, 82] width 70 height 15
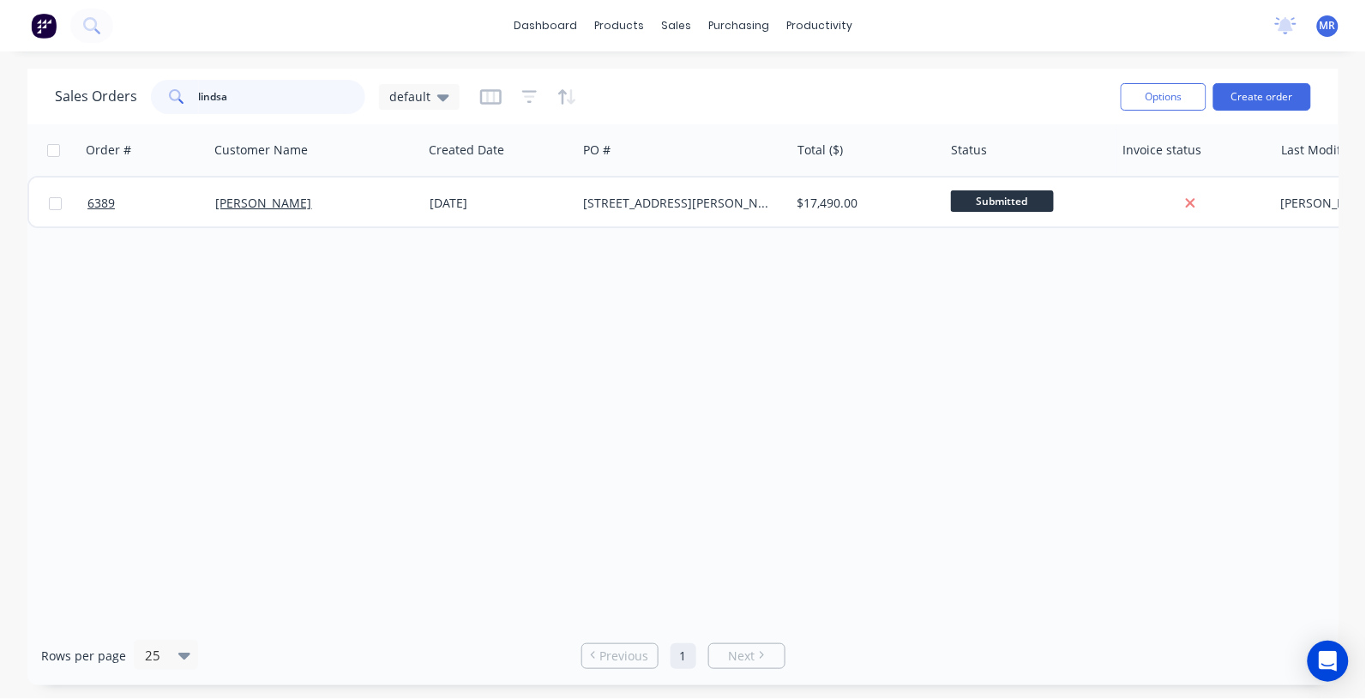
drag, startPoint x: 241, startPoint y: 99, endPoint x: 178, endPoint y: 88, distance: 63.6
click at [178, 88] on div "lindsa" at bounding box center [258, 97] width 214 height 34
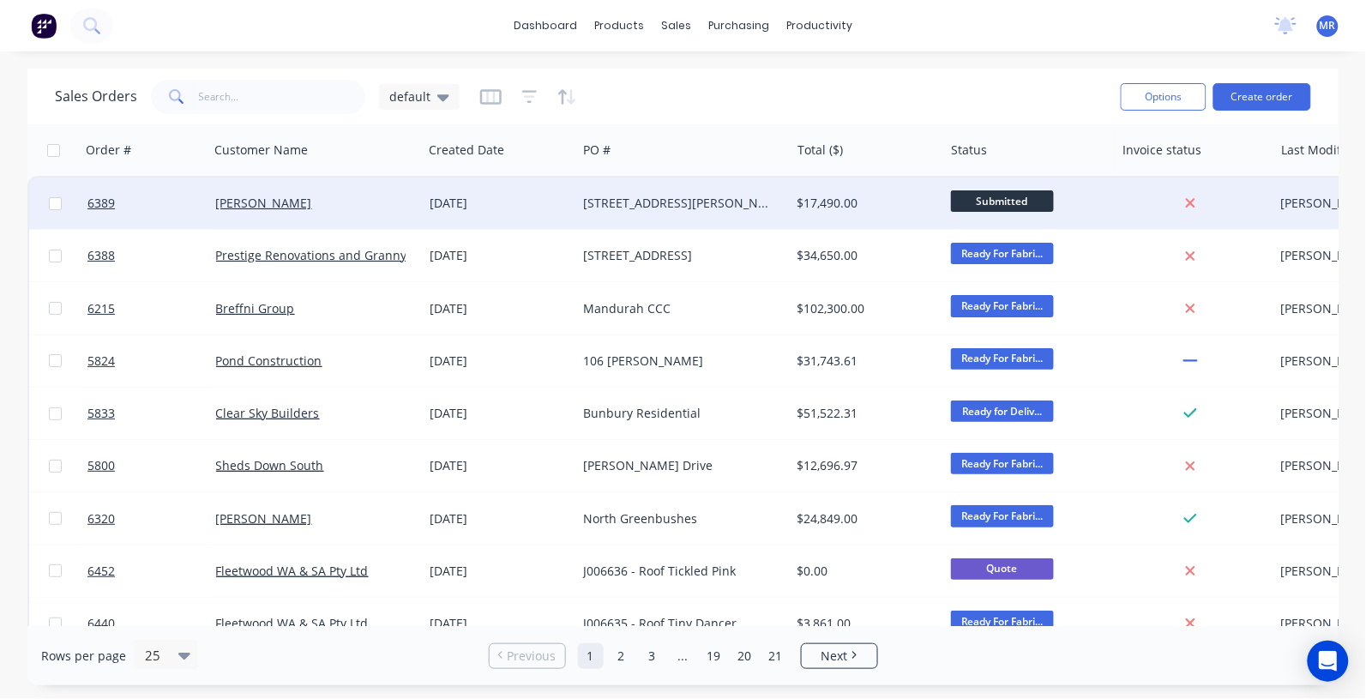
click at [627, 197] on div "295 Hill Rd, Parkerville" at bounding box center [678, 203] width 190 height 17
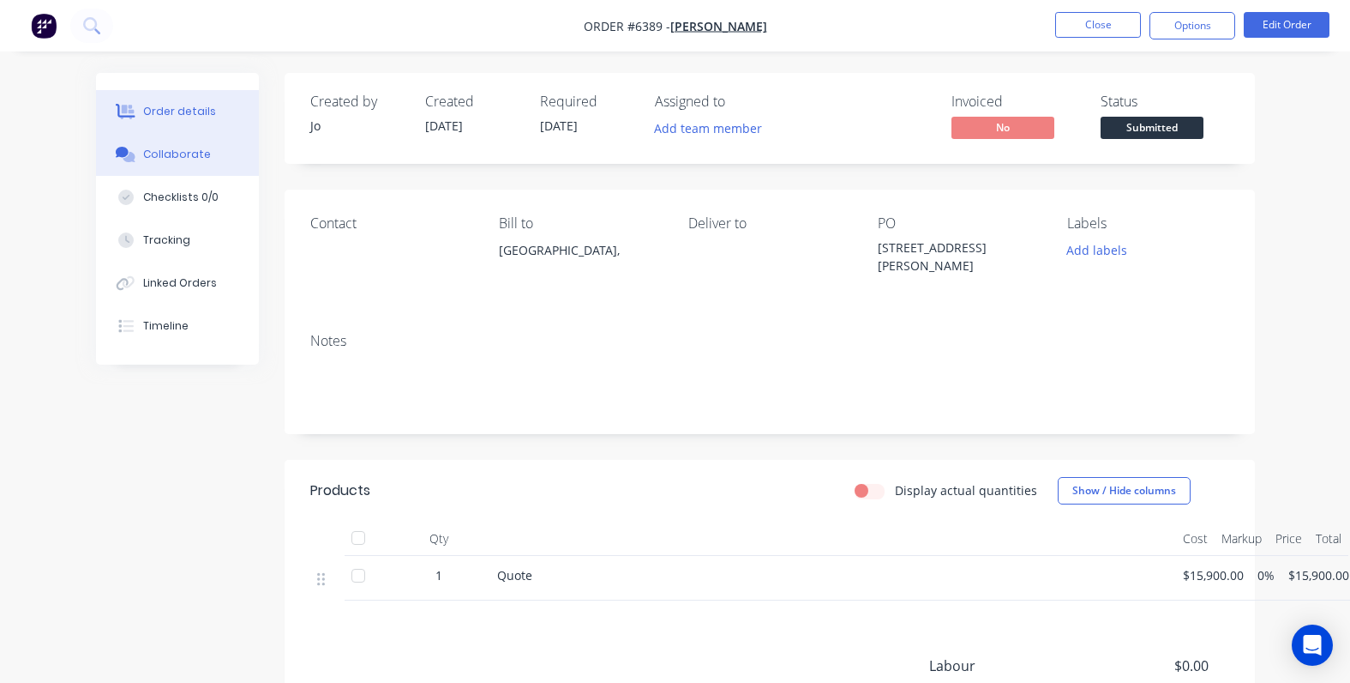
click at [180, 148] on div "Collaborate" at bounding box center [177, 154] width 68 height 15
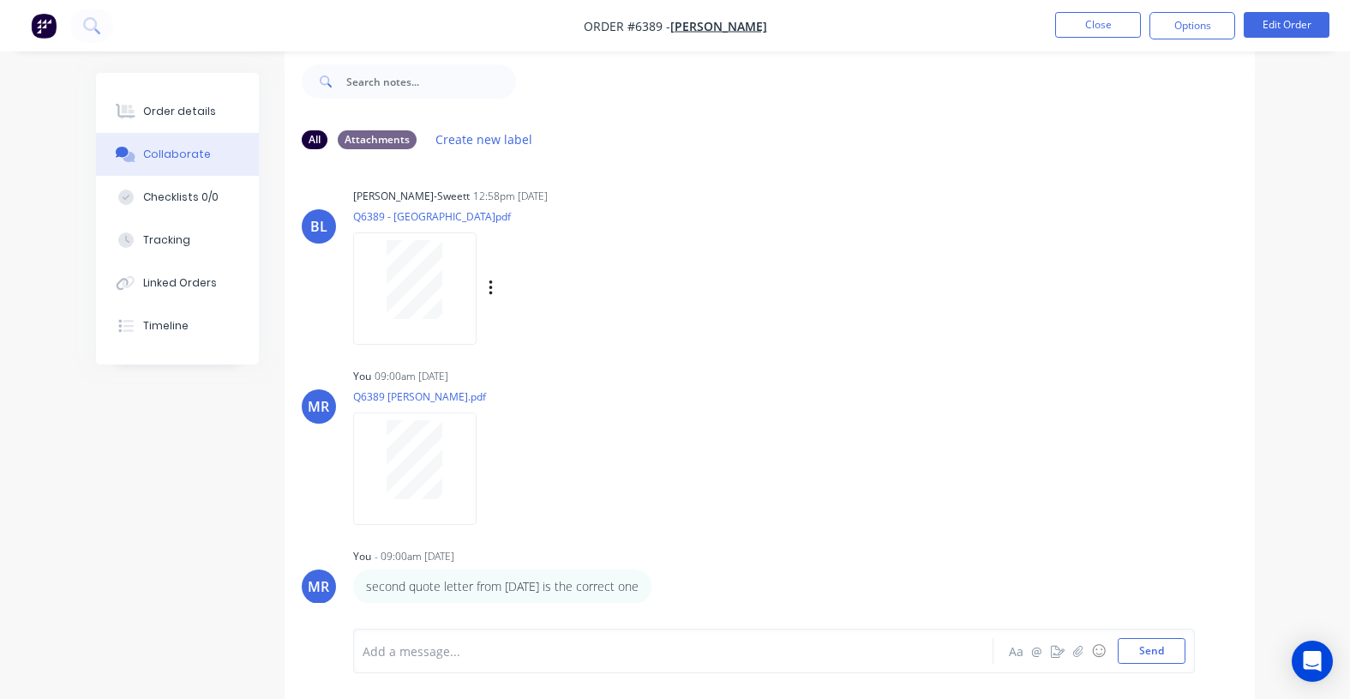
scroll to position [27, 0]
